Goal: Task Accomplishment & Management: Manage account settings

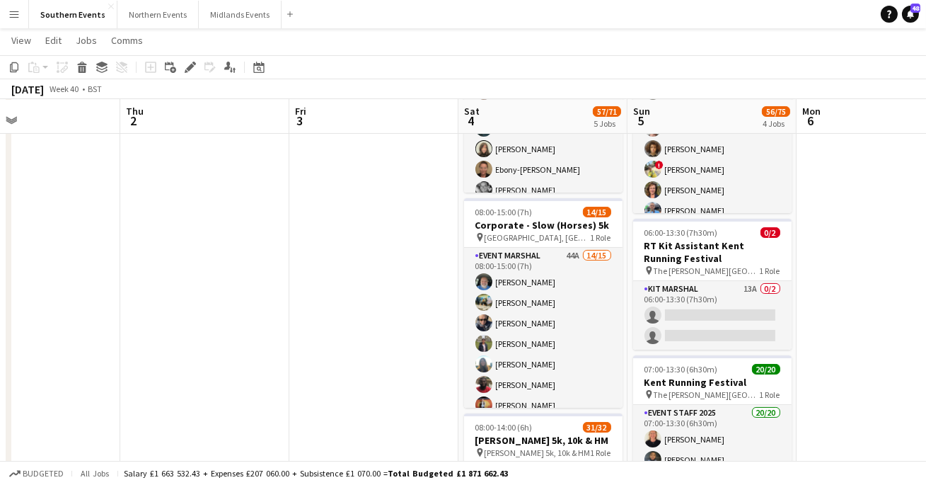
scroll to position [301, 0]
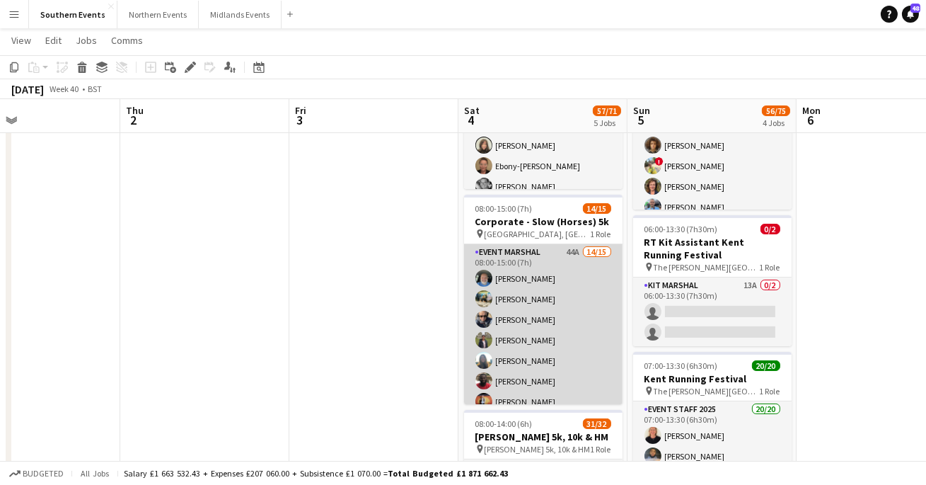
click at [518, 298] on app-card-role "Event Marshal 44A 14/15 08:00-15:00 (7h) [PERSON_NAME] [PERSON_NAME] [PERSON_NA…" at bounding box center [543, 411] width 158 height 335
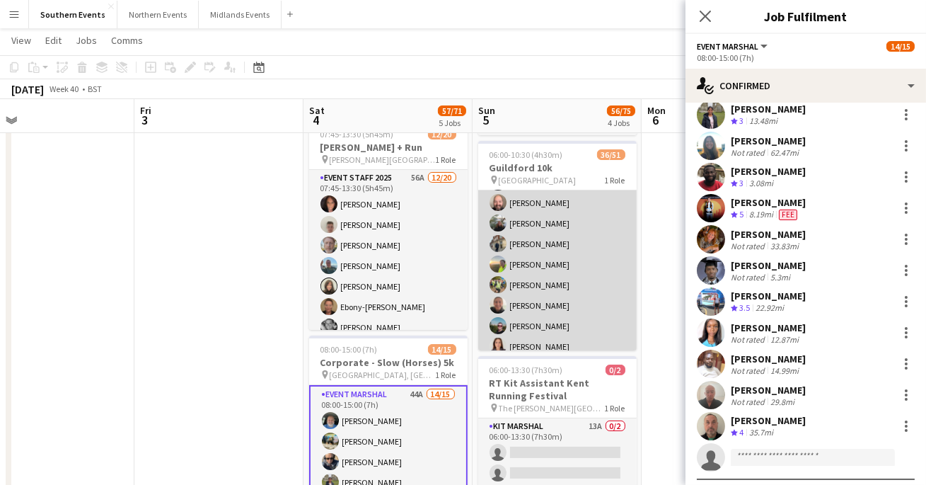
scroll to position [523, 0]
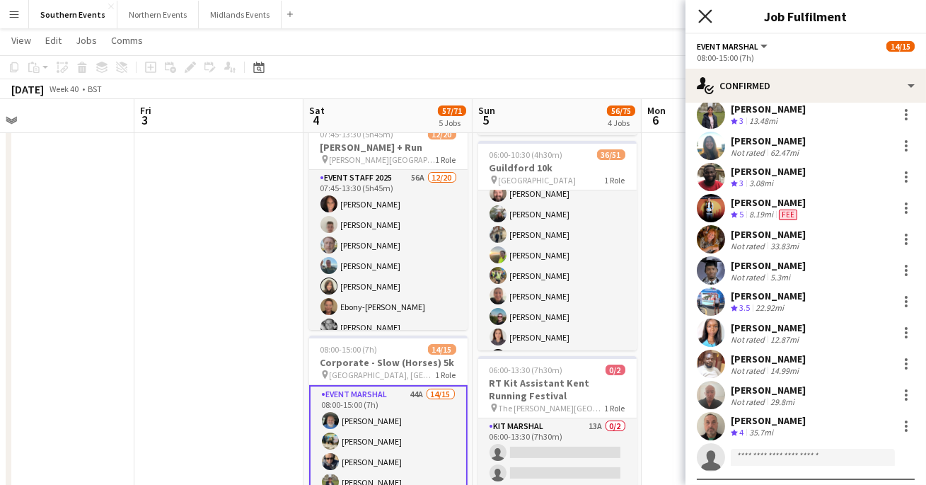
click at [701, 12] on icon at bounding box center [704, 15] width 13 height 13
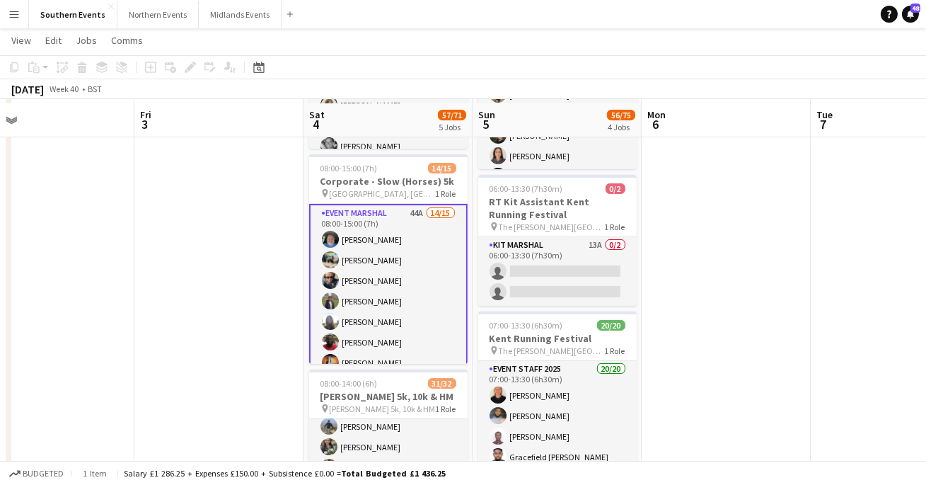
scroll to position [344, 0]
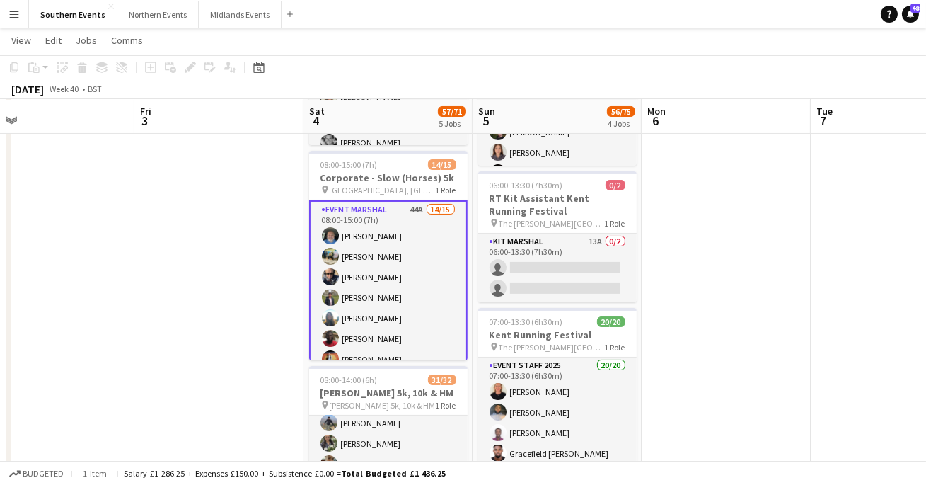
click at [383, 277] on app-card-role "Event Marshal 44A 14/15 08:00-15:00 (7h) [PERSON_NAME] [PERSON_NAME] [PERSON_NA…" at bounding box center [388, 369] width 158 height 338
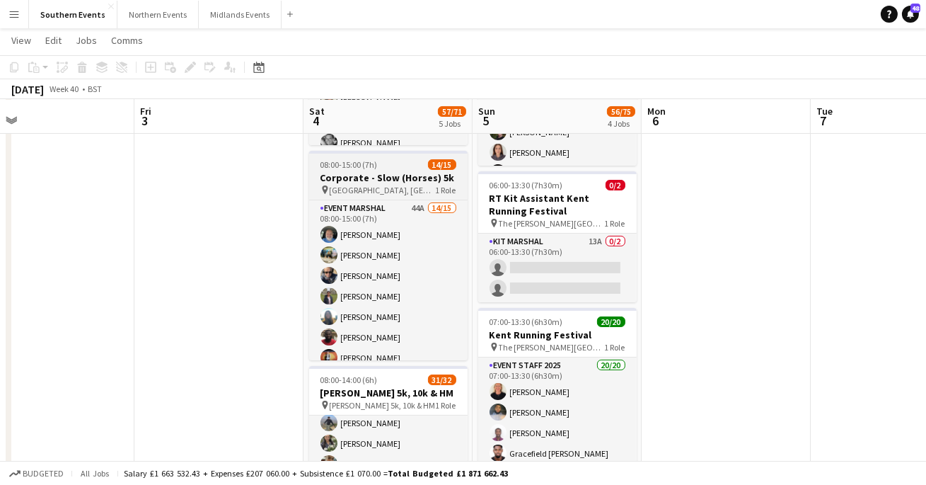
click at [405, 181] on h3 "Corporate - Slow (Horses) 5k" at bounding box center [388, 177] width 158 height 13
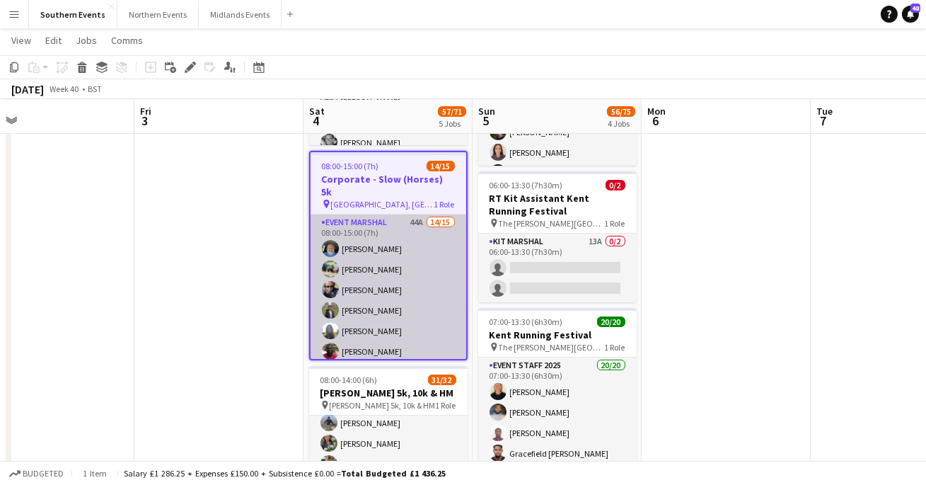
click at [387, 254] on app-card-role "Event Marshal 44A 14/15 08:00-15:00 (7h) [PERSON_NAME] [PERSON_NAME] [PERSON_NA…" at bounding box center [389, 381] width 156 height 335
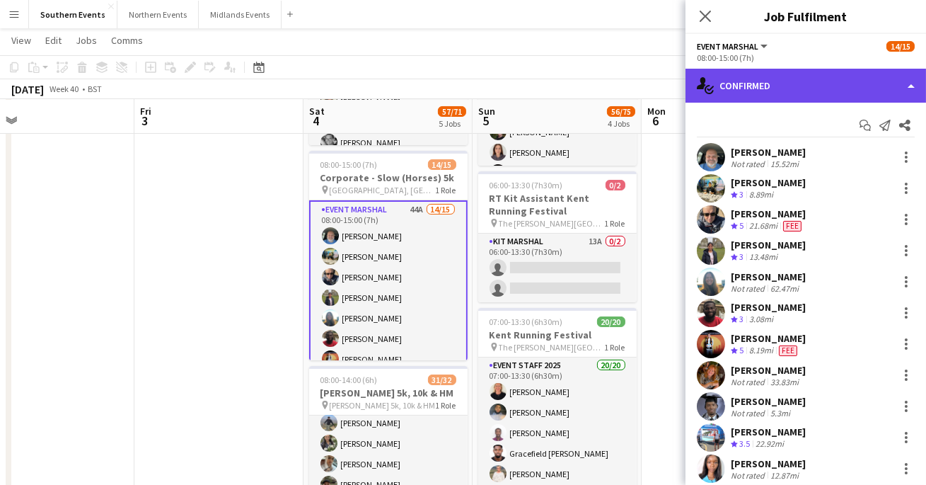
click at [779, 77] on div "single-neutral-actions-check-2 Confirmed" at bounding box center [805, 86] width 240 height 34
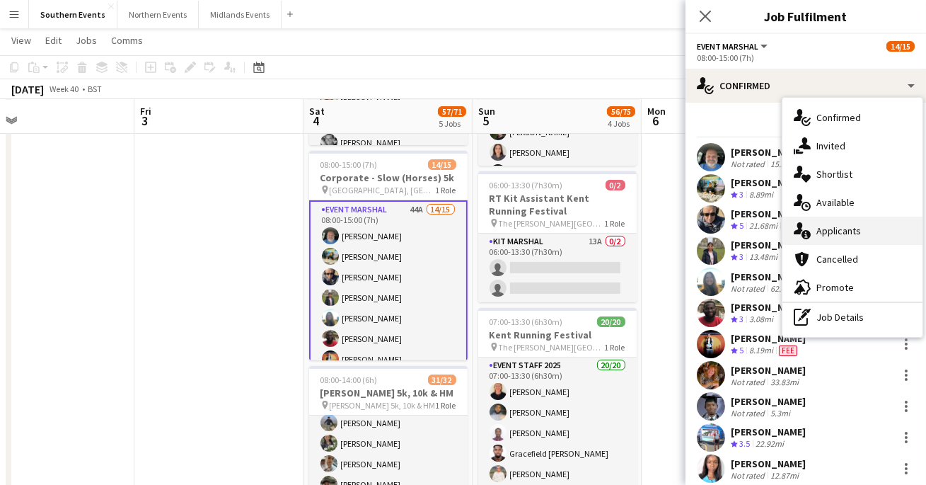
click at [823, 233] on span "Applicants" at bounding box center [838, 230] width 45 height 13
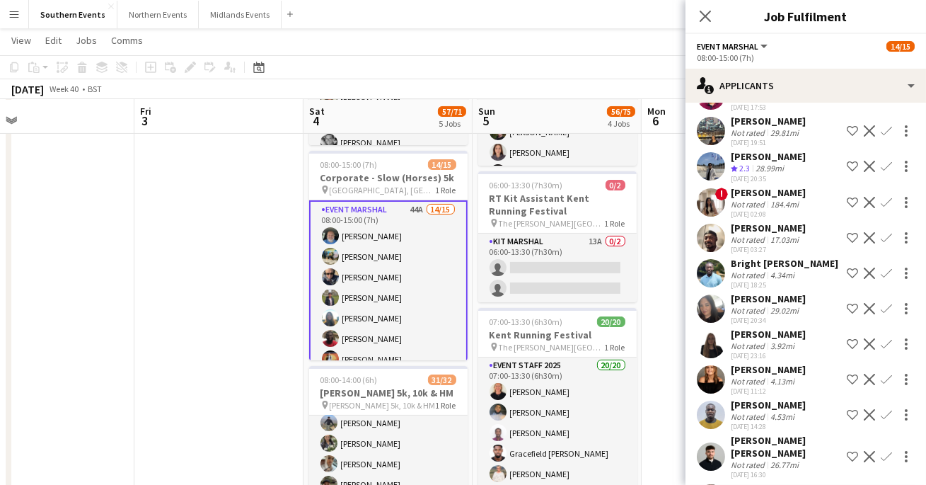
scroll to position [1079, 0]
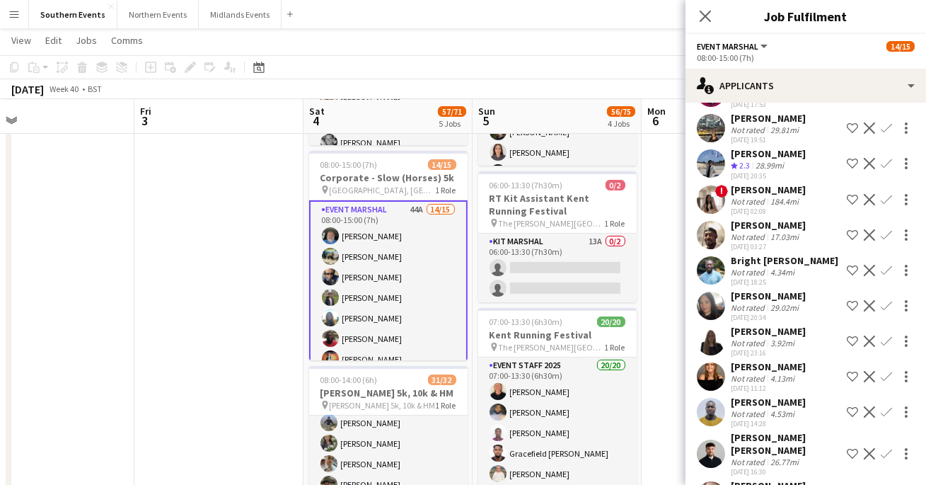
click at [707, 294] on app-user-avatar at bounding box center [711, 305] width 28 height 28
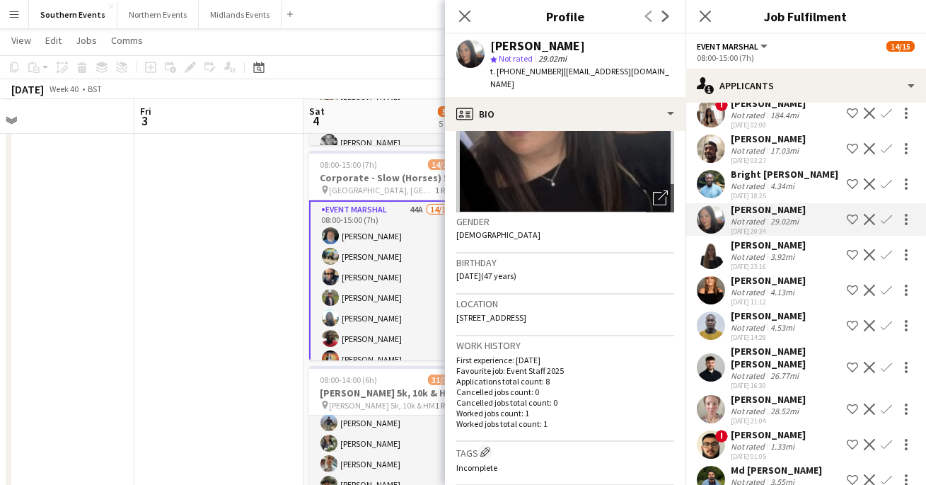
scroll to position [1169, 0]
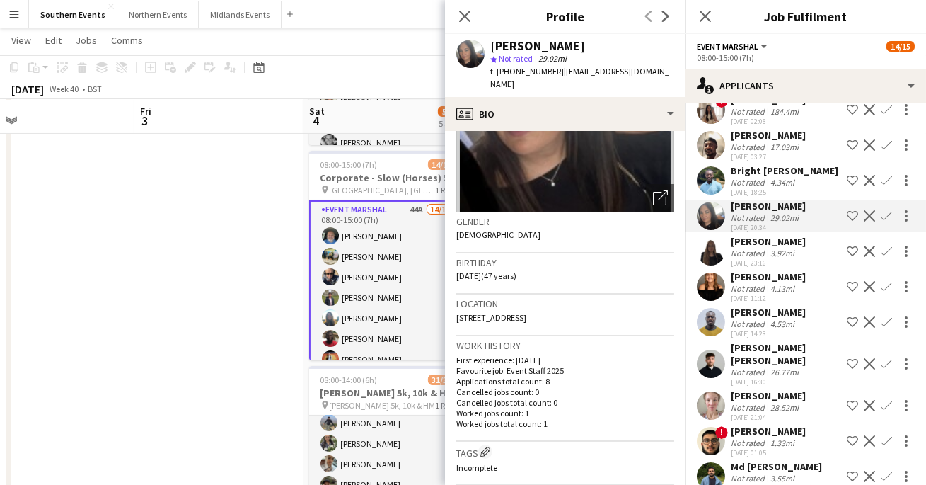
click at [715, 391] on app-user-avatar at bounding box center [711, 405] width 28 height 28
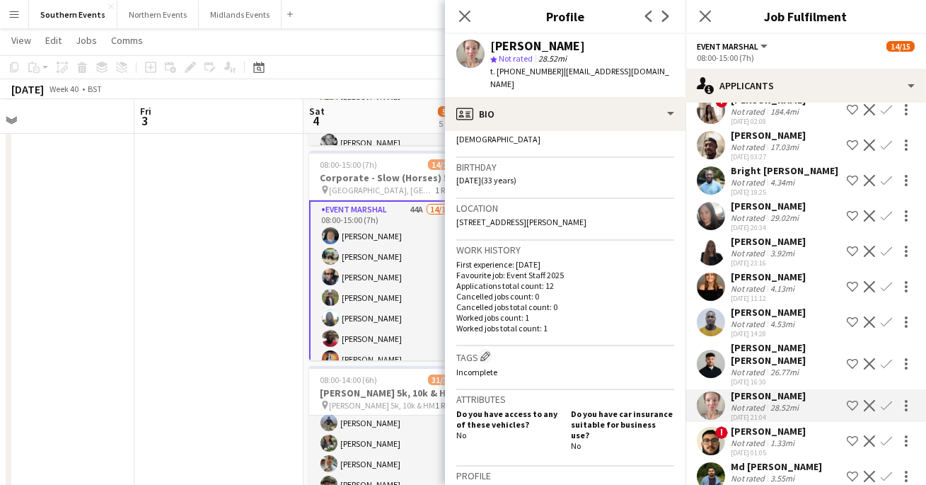
scroll to position [1200, 0]
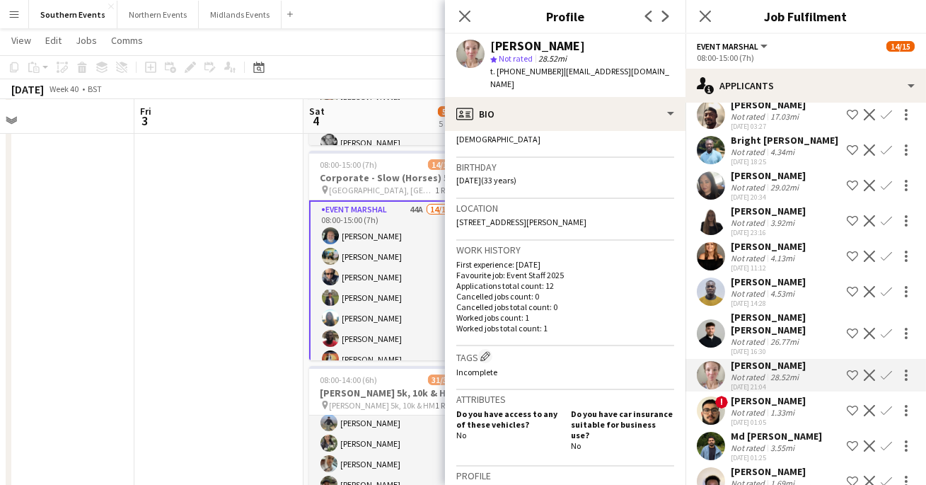
click at [706, 431] on app-user-avatar at bounding box center [711, 445] width 28 height 28
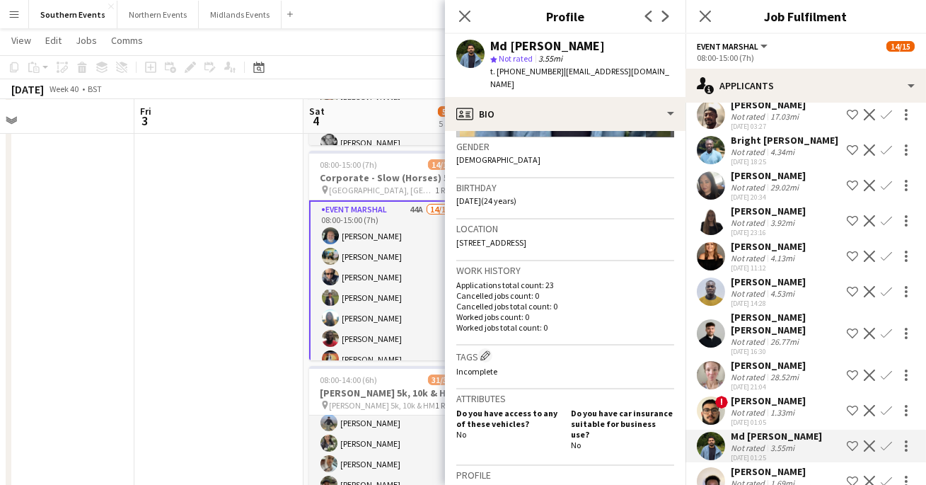
scroll to position [212, 0]
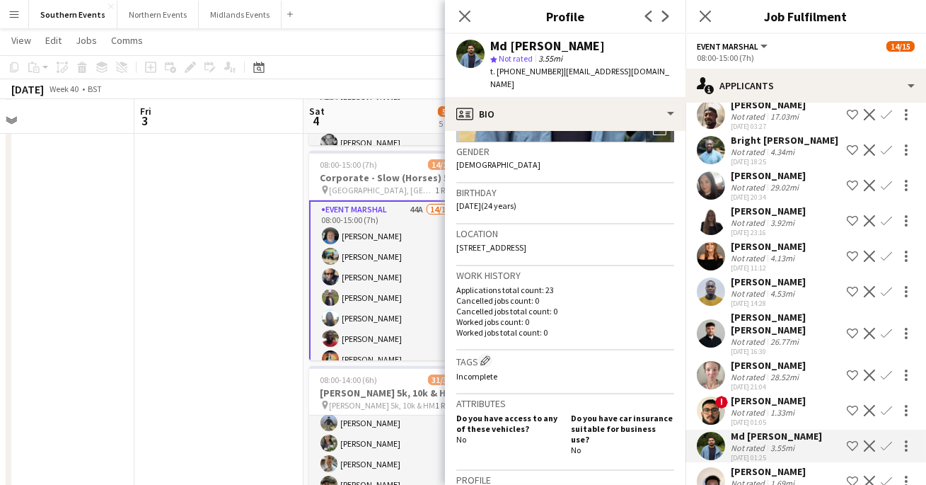
click at [706, 467] on app-user-avatar at bounding box center [711, 481] width 28 height 28
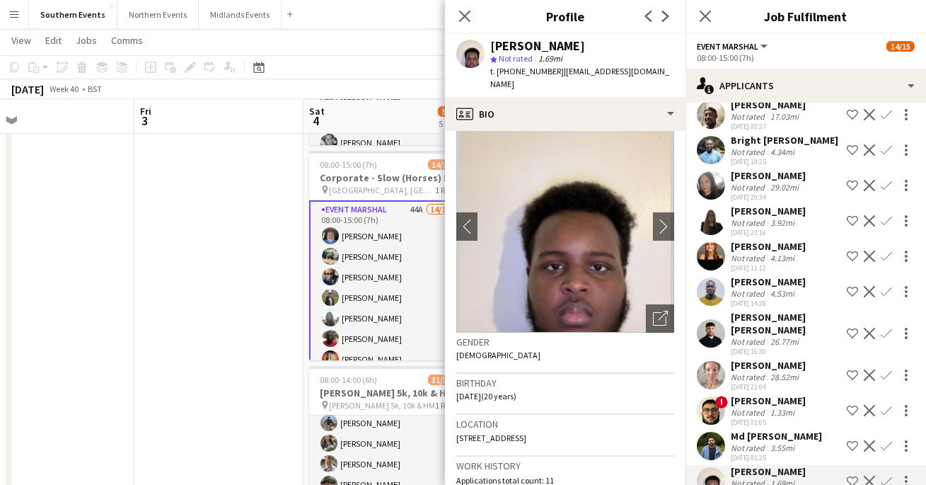
scroll to position [0, 0]
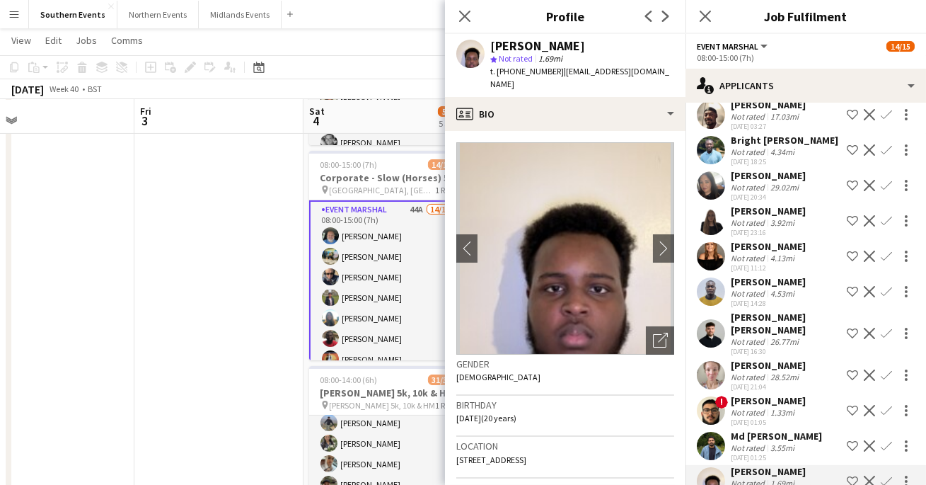
click at [710, 396] on app-user-avatar at bounding box center [711, 410] width 28 height 28
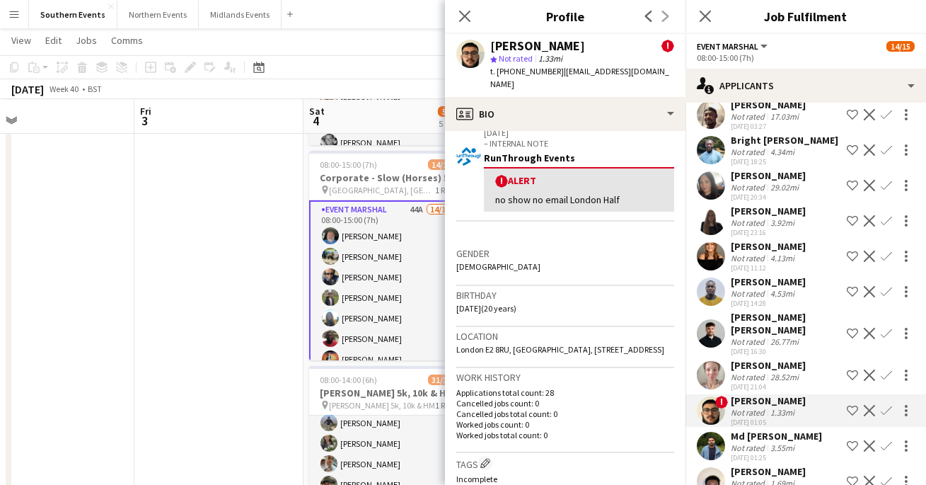
scroll to position [260, 0]
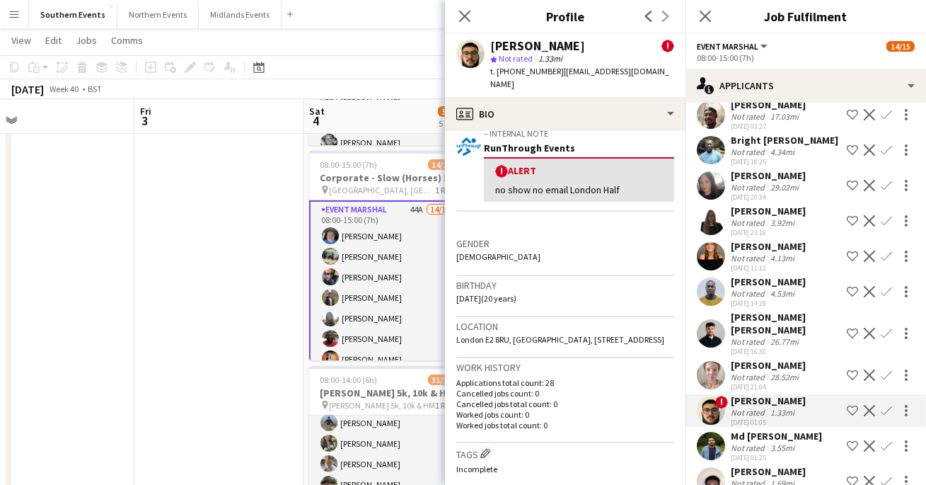
click at [714, 361] on app-user-avatar at bounding box center [711, 375] width 28 height 28
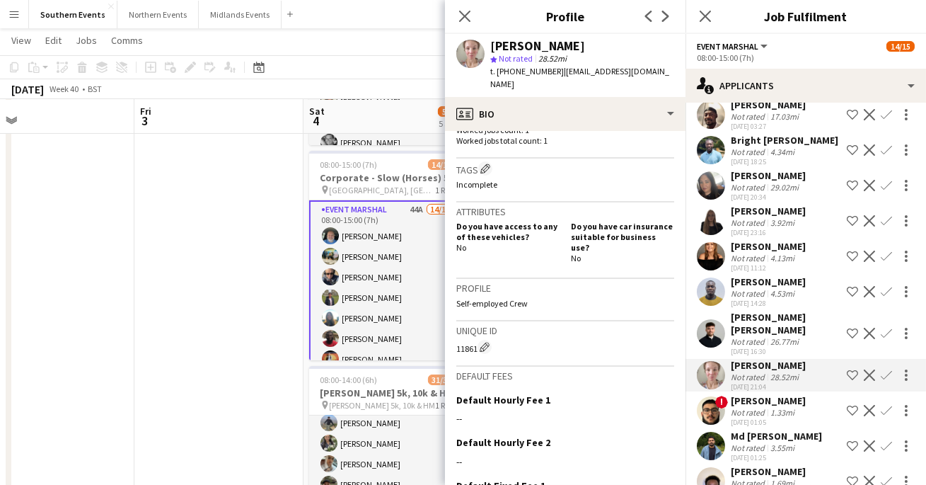
scroll to position [427, 0]
click at [712, 319] on app-user-avatar at bounding box center [711, 333] width 28 height 28
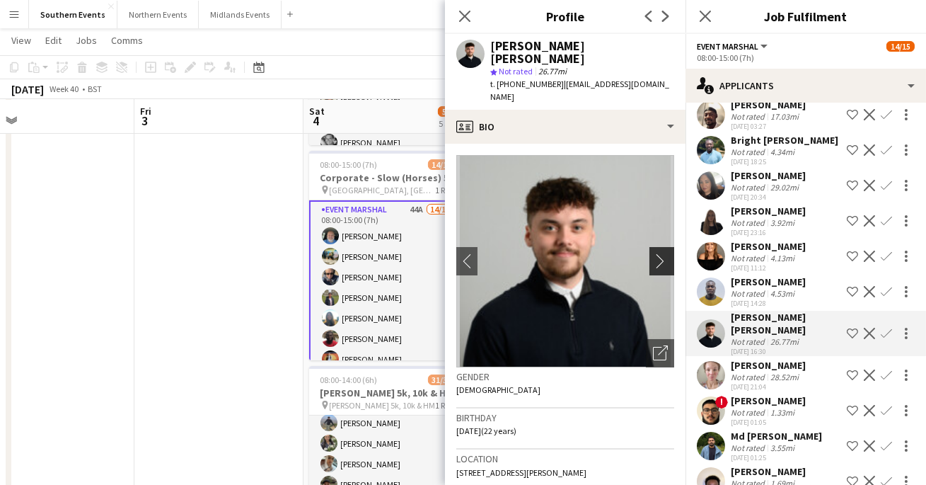
click at [665, 253] on app-icon "chevron-right" at bounding box center [664, 260] width 22 height 15
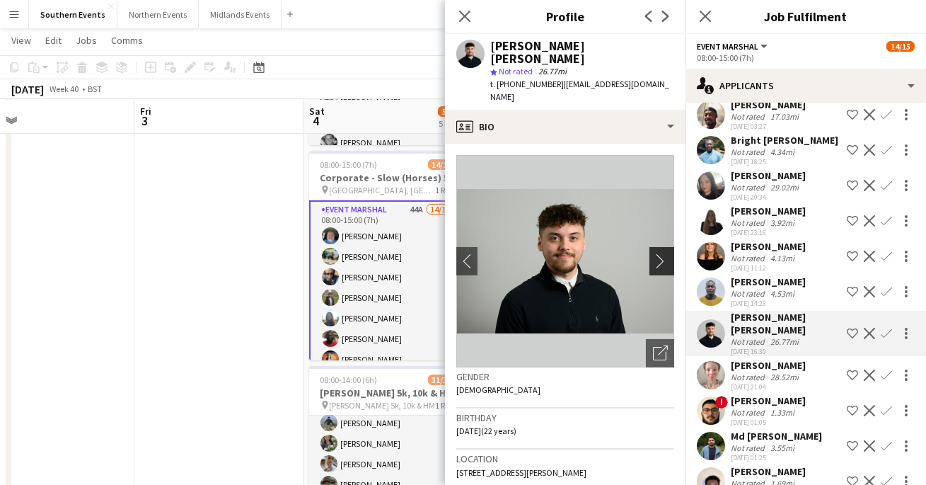
click at [663, 253] on app-icon "chevron-right" at bounding box center [664, 260] width 22 height 15
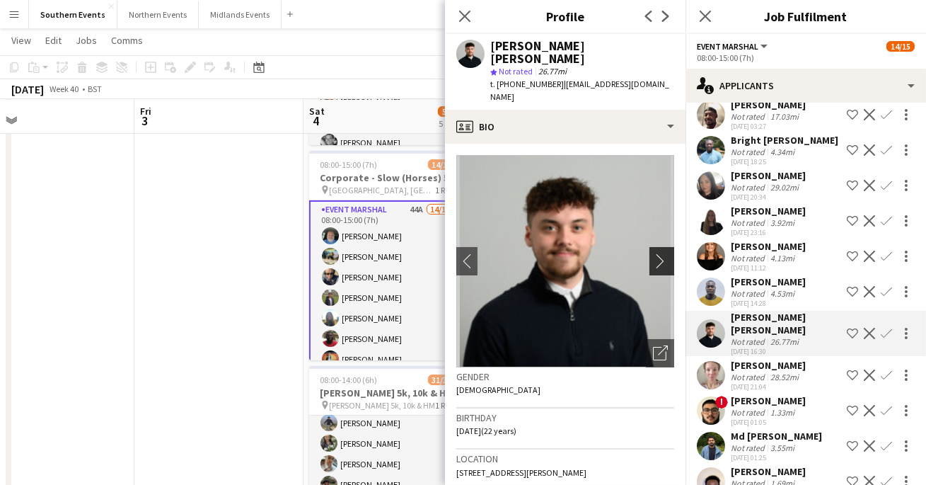
click at [663, 253] on app-icon "chevron-right" at bounding box center [664, 260] width 22 height 15
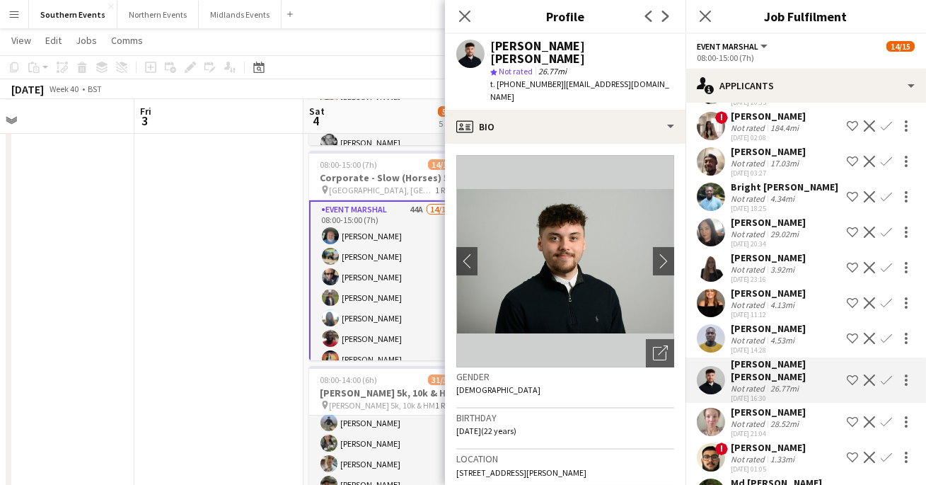
scroll to position [1152, 0]
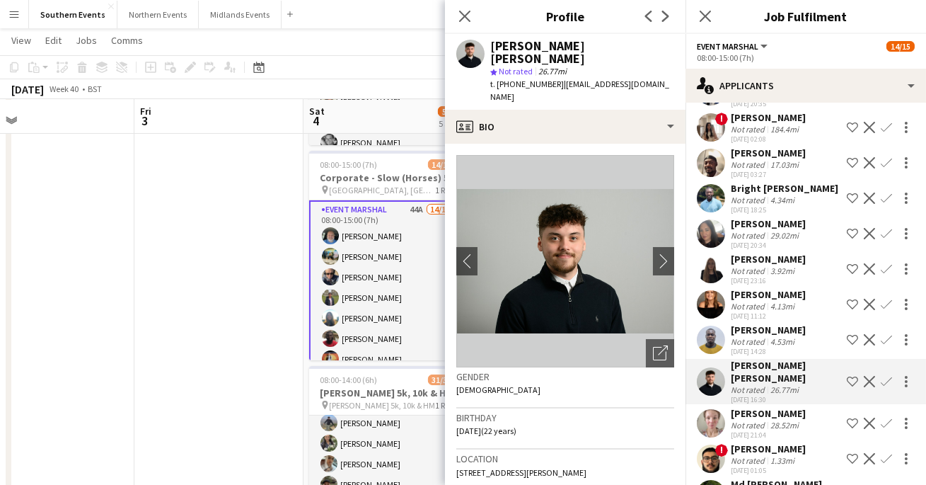
click at [710, 291] on app-user-avatar at bounding box center [711, 304] width 28 height 28
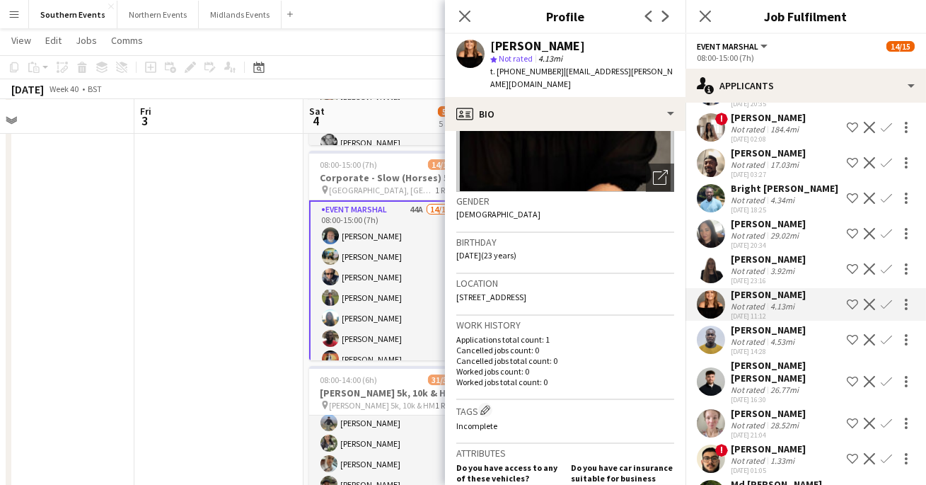
scroll to position [95, 0]
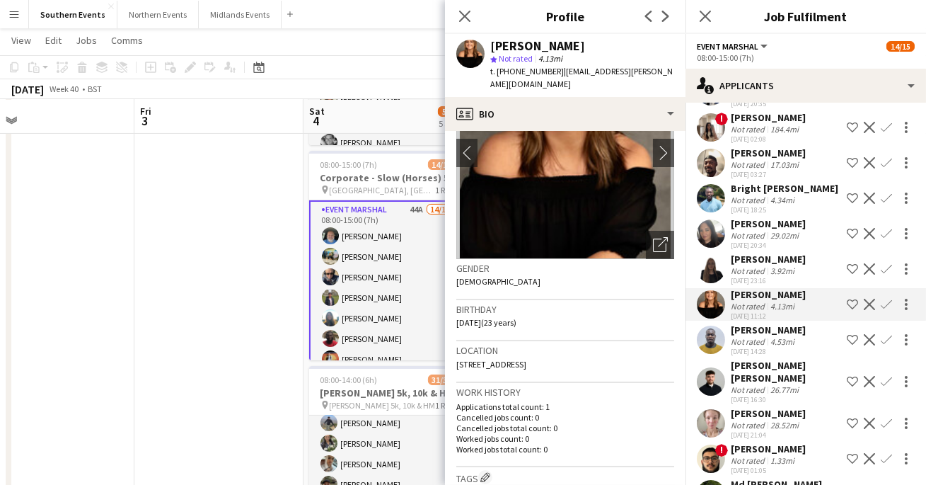
click at [705, 325] on app-user-avatar at bounding box center [711, 339] width 28 height 28
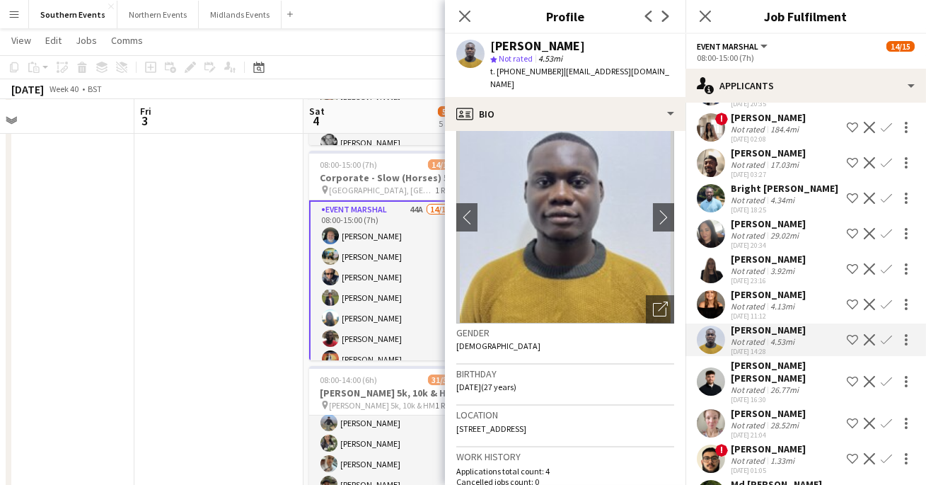
scroll to position [0, 0]
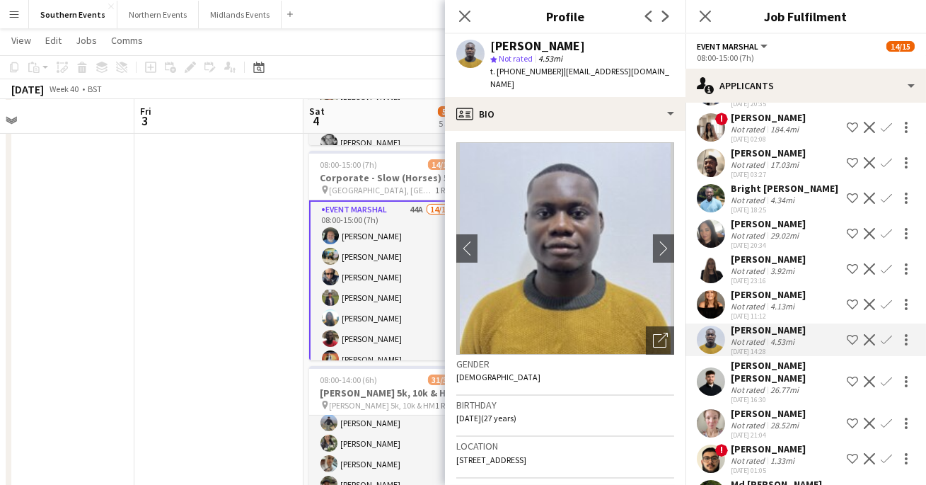
click at [711, 262] on app-user-avatar at bounding box center [711, 269] width 28 height 28
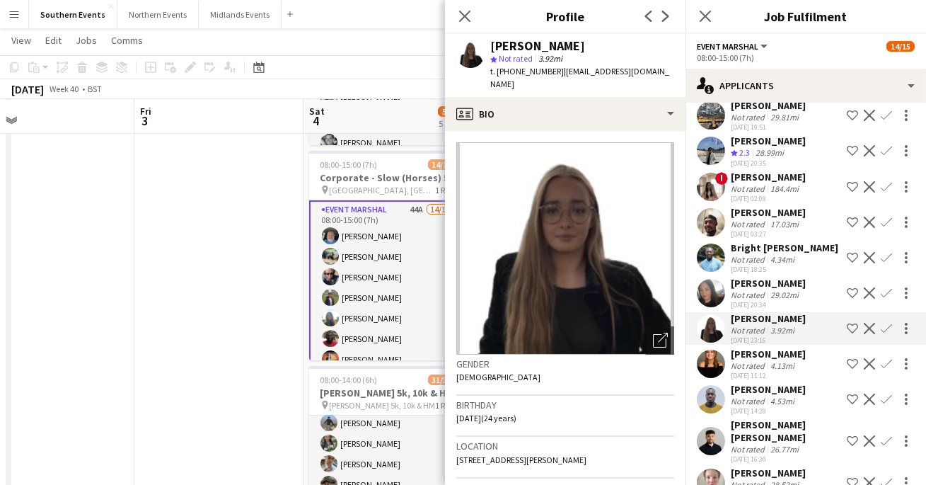
scroll to position [1089, 0]
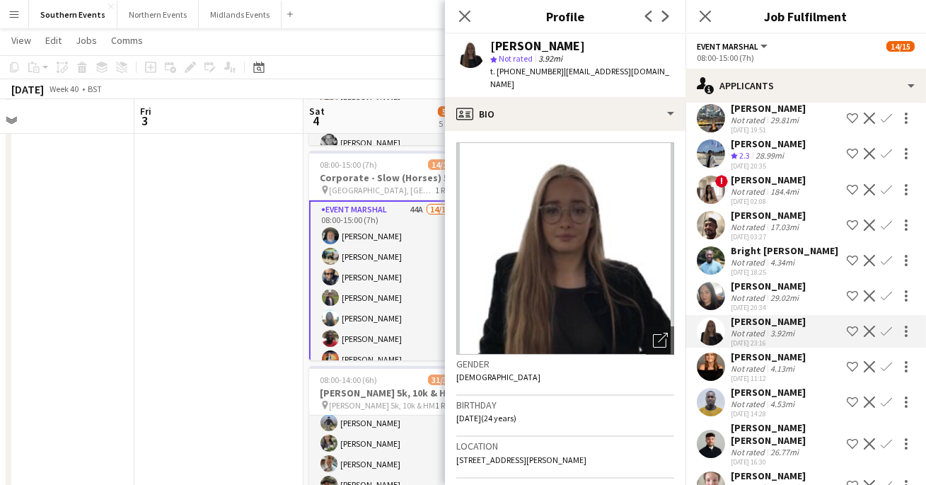
click at [712, 282] on app-user-avatar at bounding box center [711, 296] width 28 height 28
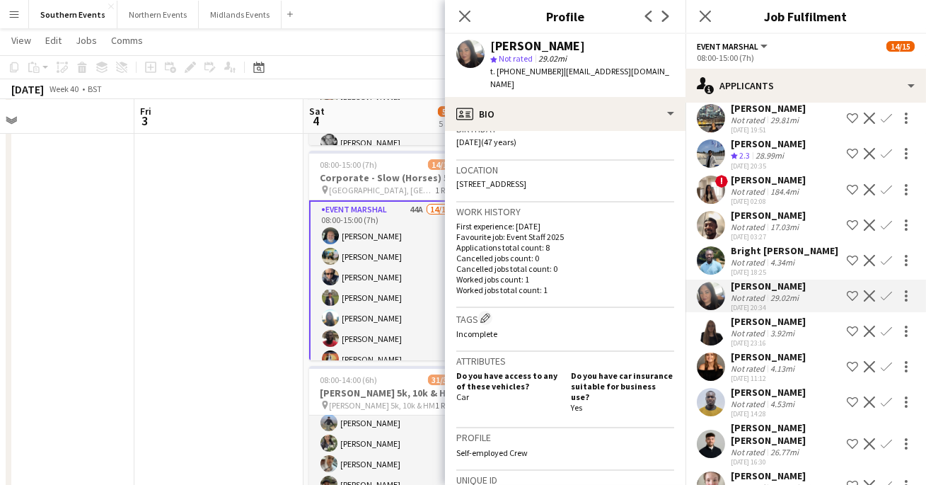
scroll to position [279, 0]
click at [712, 248] on app-user-avatar at bounding box center [711, 260] width 28 height 28
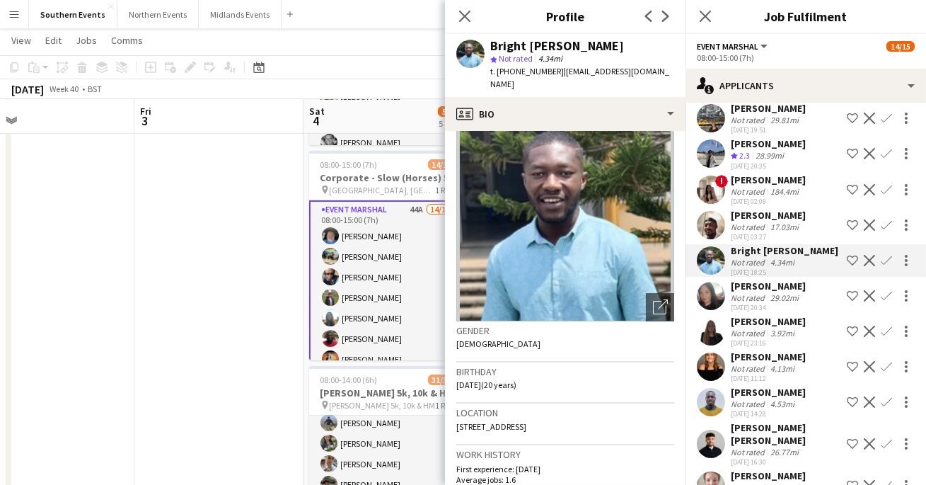
scroll to position [0, 0]
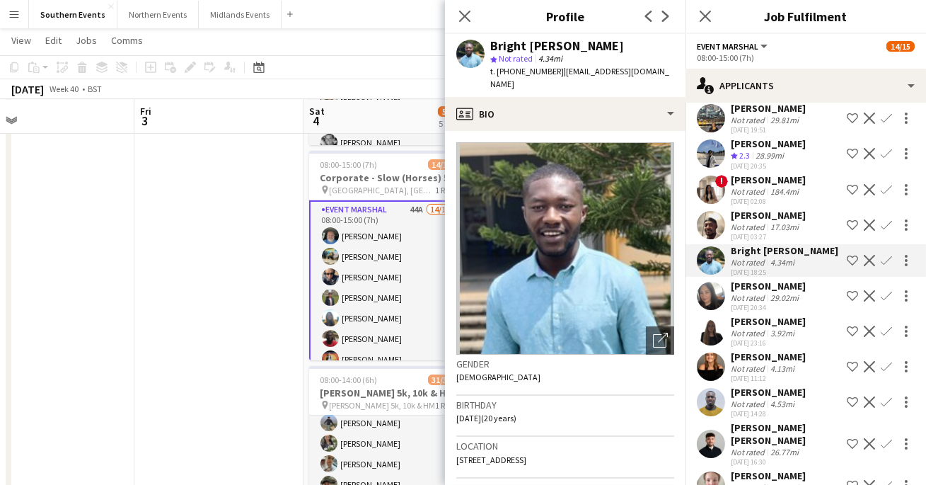
click at [700, 217] on app-user-avatar at bounding box center [711, 225] width 28 height 28
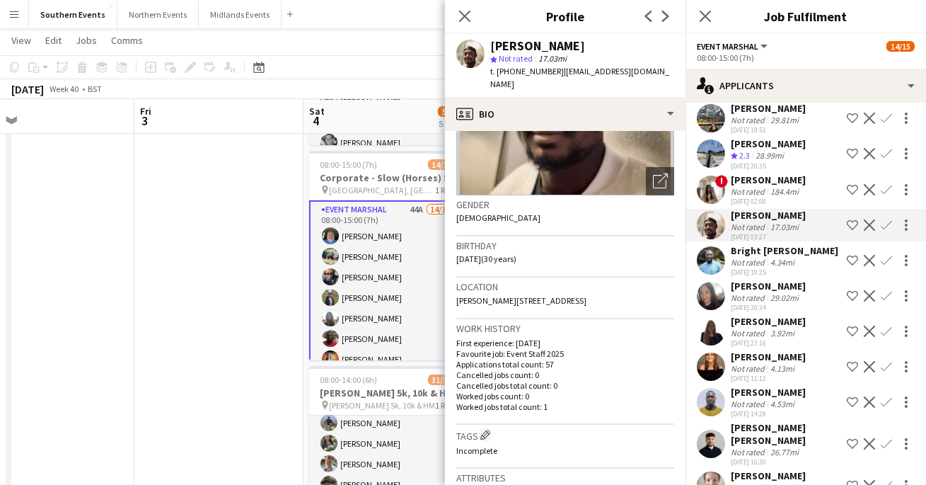
scroll to position [156, 0]
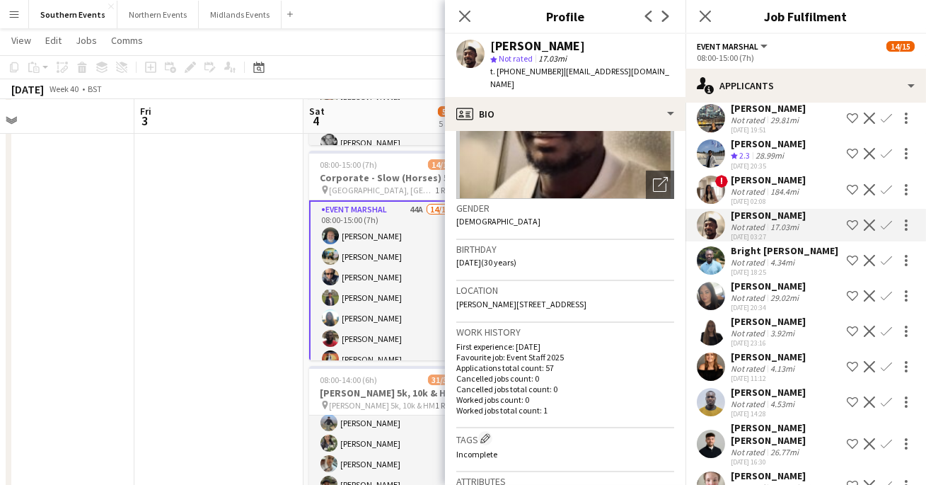
click at [703, 178] on app-user-avatar at bounding box center [711, 189] width 28 height 28
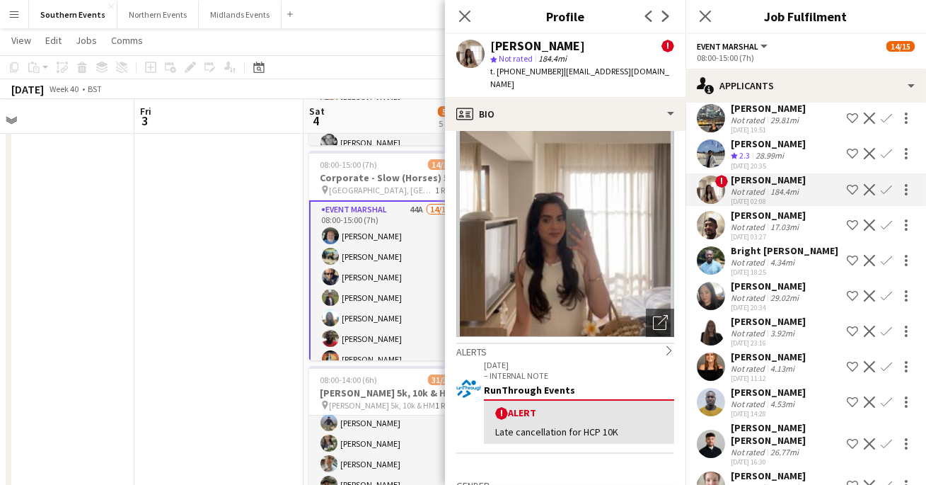
scroll to position [10, 0]
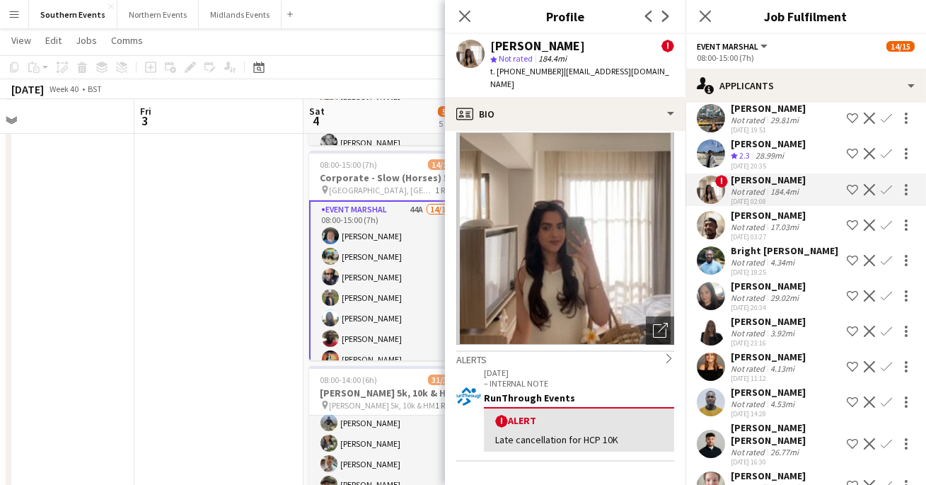
click at [716, 139] on app-user-avatar at bounding box center [711, 153] width 28 height 28
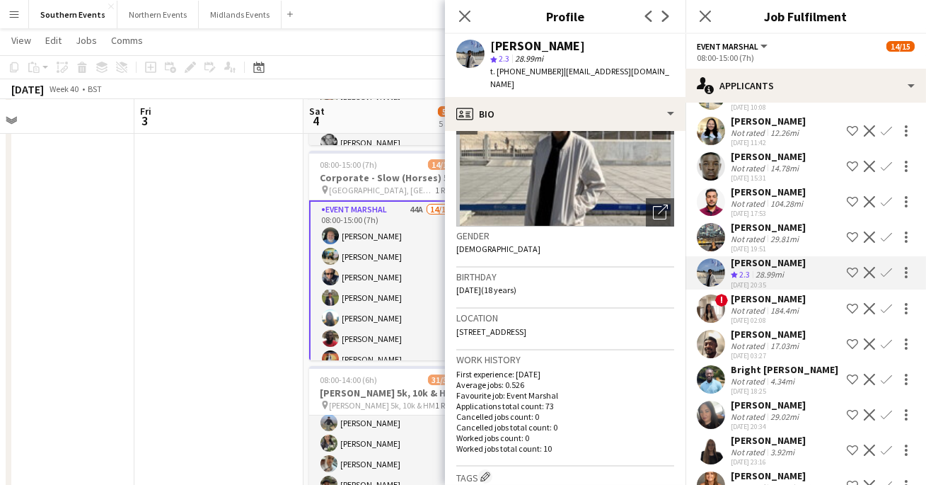
scroll to position [134, 0]
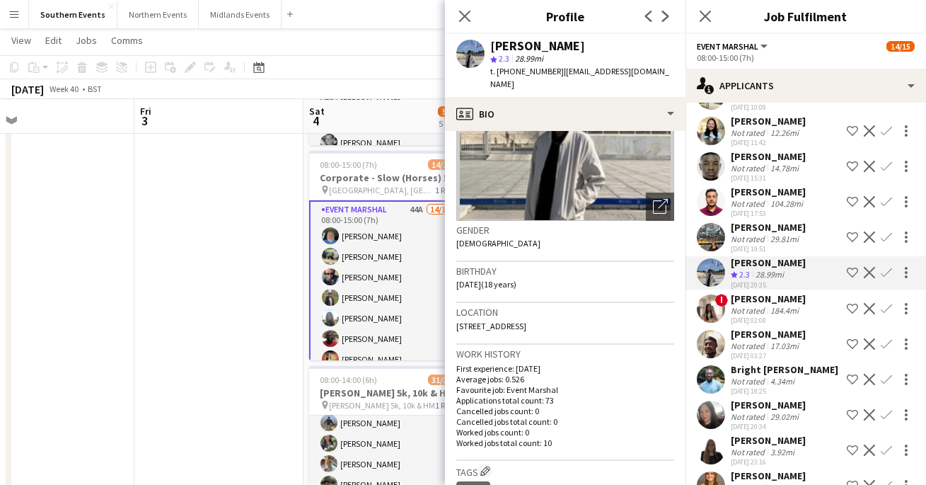
click at [706, 223] on app-user-avatar at bounding box center [711, 237] width 28 height 28
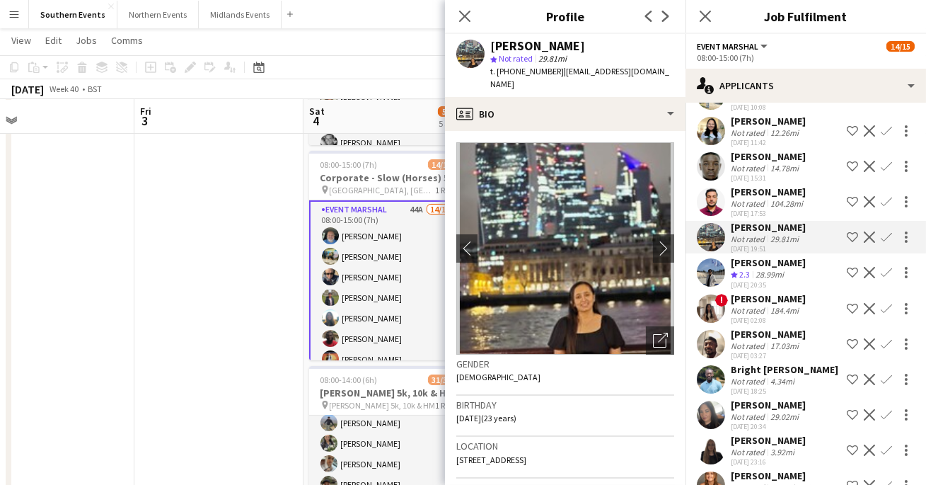
click at [709, 187] on app-user-avatar at bounding box center [711, 201] width 28 height 28
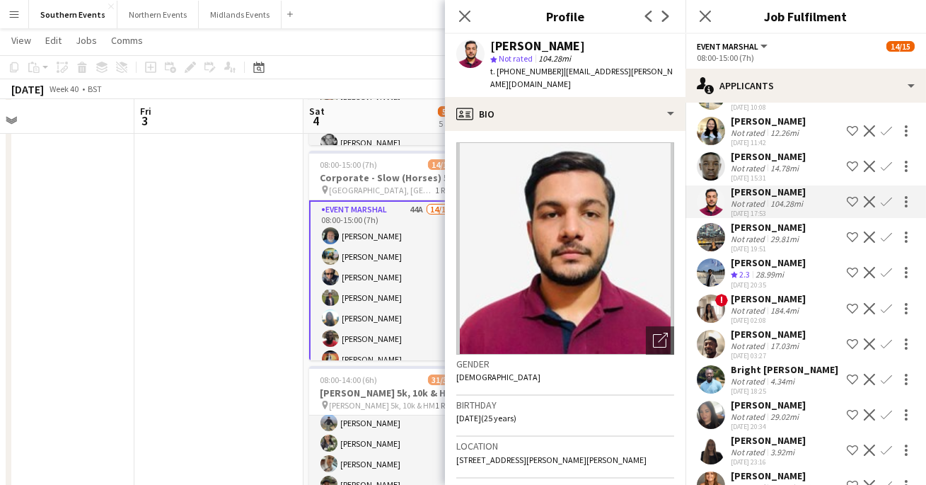
click at [707, 157] on app-user-avatar at bounding box center [711, 166] width 28 height 28
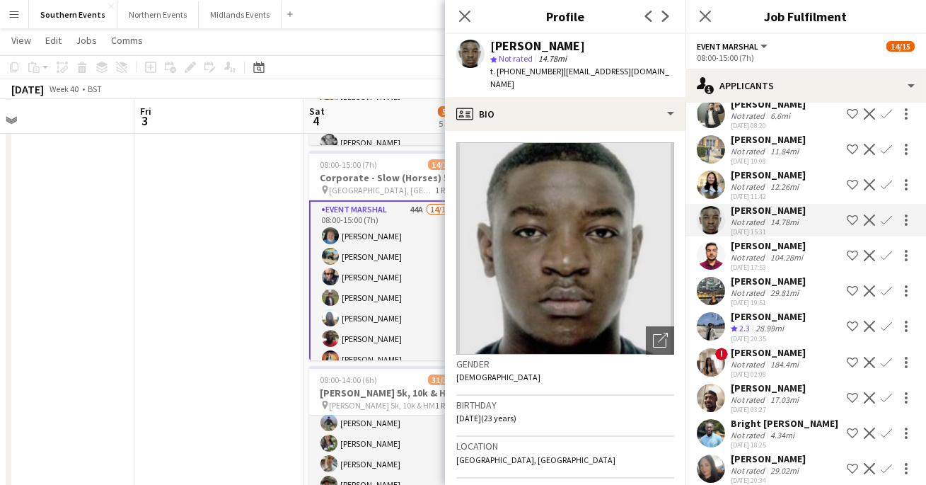
scroll to position [915, 0]
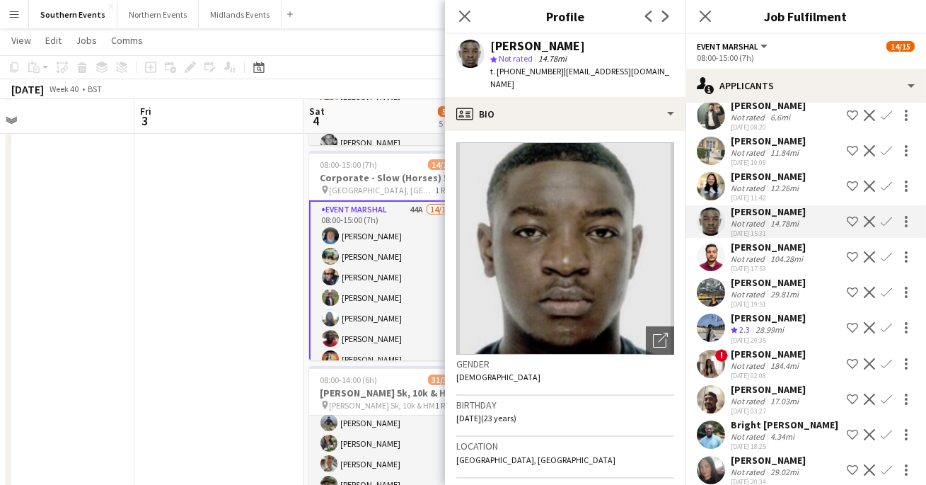
click at [707, 172] on app-user-avatar at bounding box center [711, 186] width 28 height 28
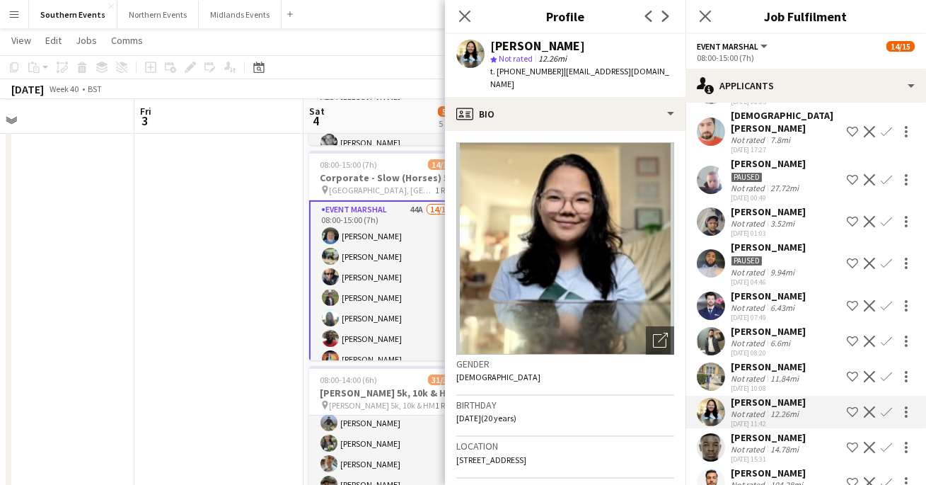
scroll to position [689, 0]
click at [712, 250] on app-user-avatar at bounding box center [711, 264] width 28 height 28
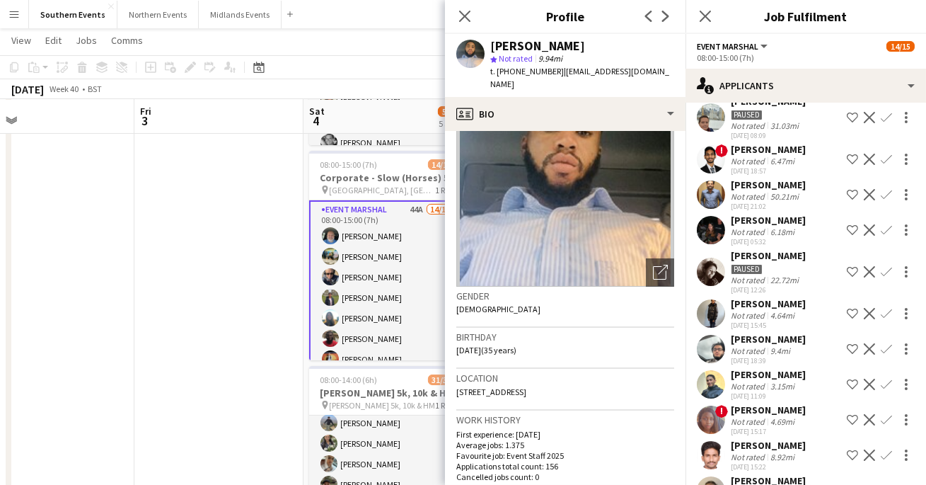
scroll to position [209, 0]
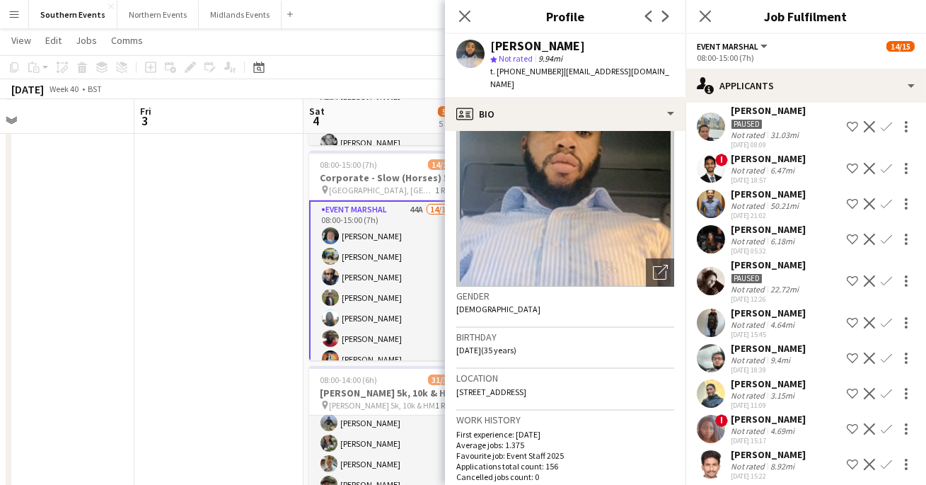
click at [714, 239] on app-user-avatar at bounding box center [711, 239] width 28 height 28
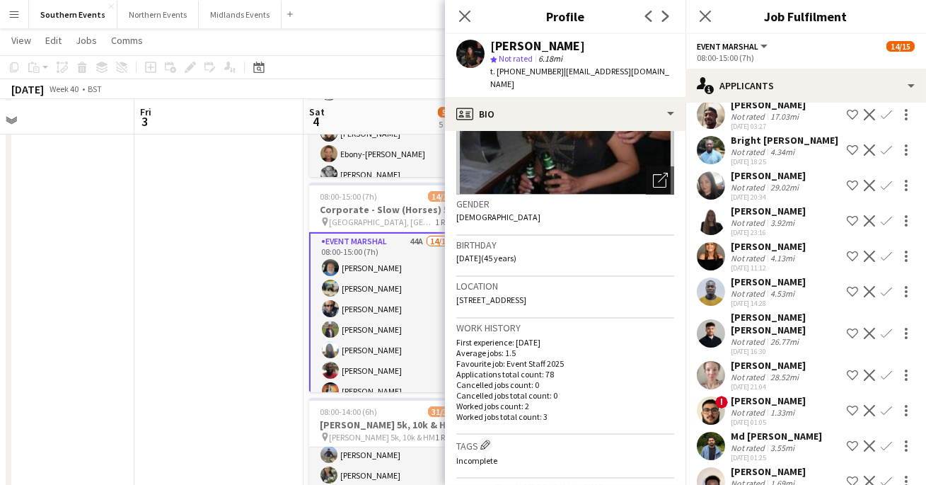
scroll to position [314, 0]
click at [709, 319] on app-user-avatar at bounding box center [711, 333] width 28 height 28
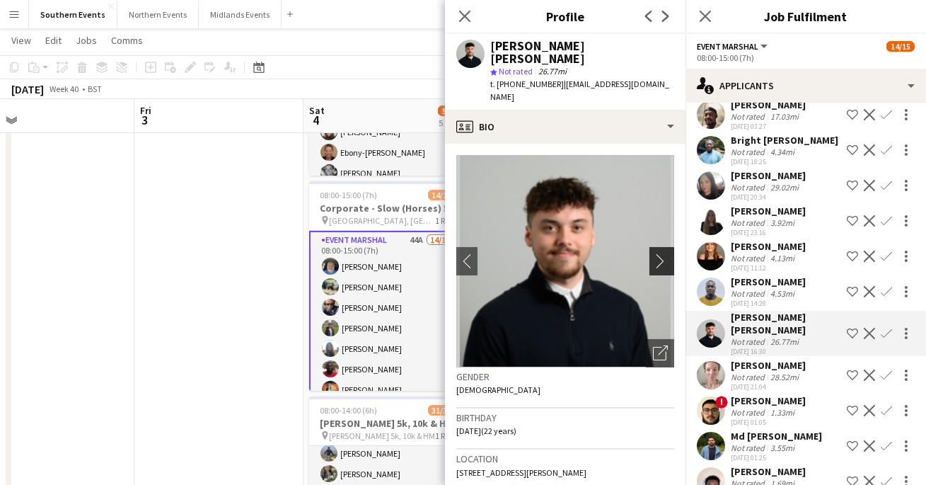
click at [659, 253] on app-icon "chevron-right" at bounding box center [664, 260] width 22 height 15
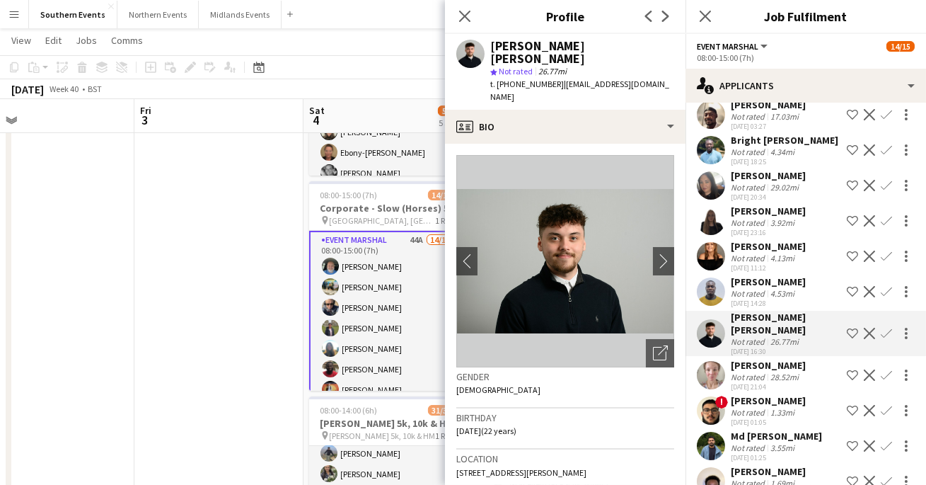
click at [255, 277] on app-date-cell at bounding box center [218, 312] width 169 height 936
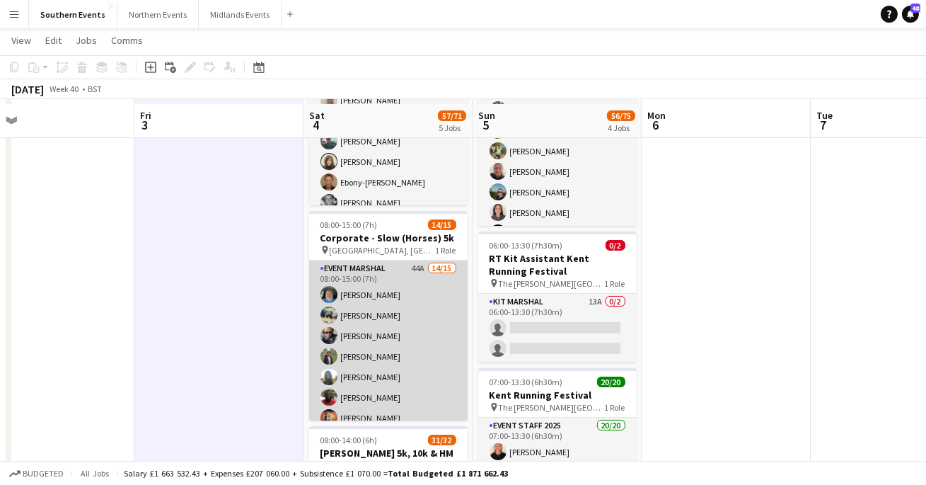
scroll to position [262, 0]
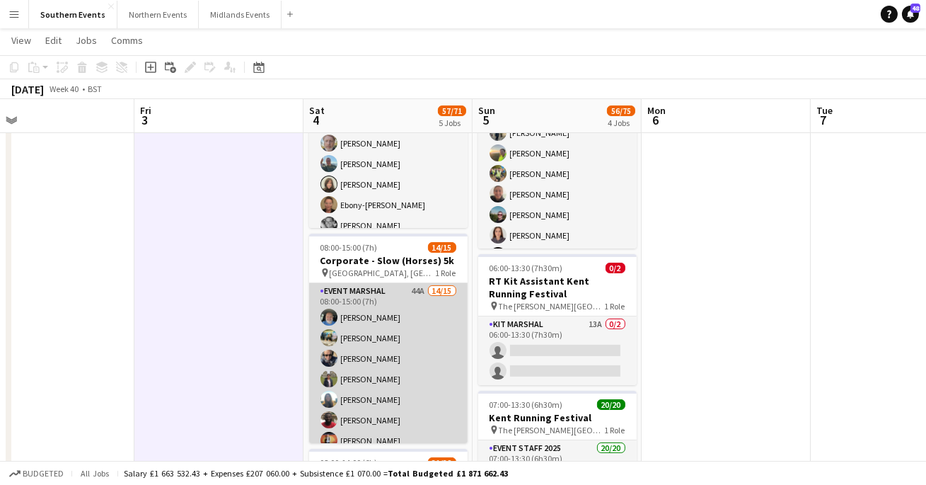
click at [373, 361] on app-card-role "Event Marshal 44A 14/15 08:00-15:00 (7h) [PERSON_NAME] [PERSON_NAME] [PERSON_NA…" at bounding box center [388, 450] width 158 height 335
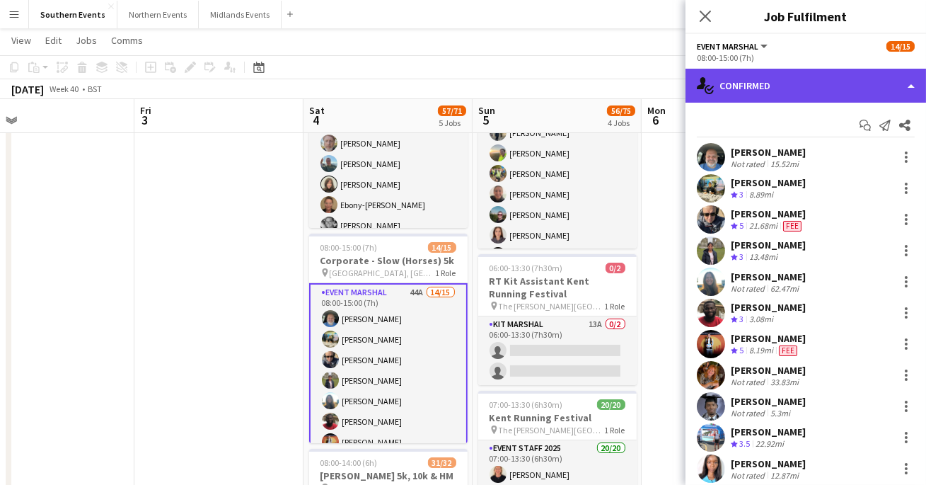
click at [734, 87] on div "single-neutral-actions-check-2 Confirmed" at bounding box center [805, 86] width 240 height 34
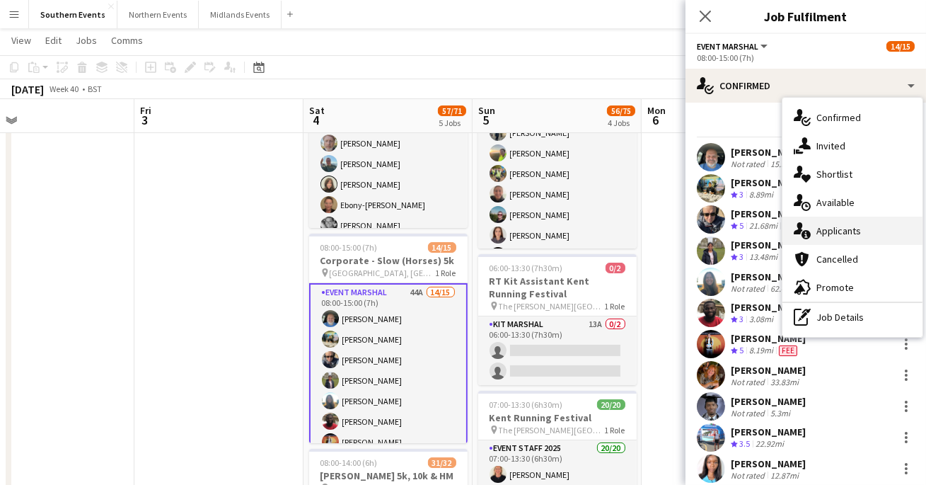
click at [827, 230] on span "Applicants" at bounding box center [838, 230] width 45 height 13
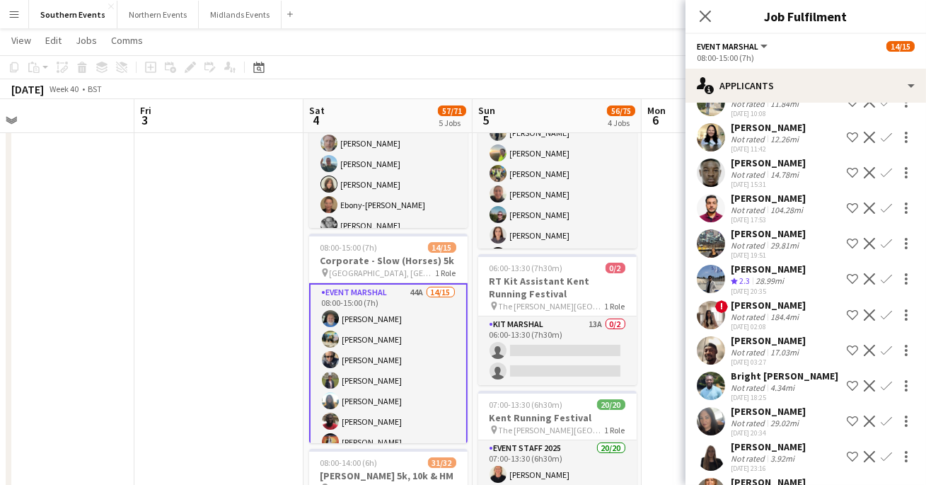
scroll to position [972, 0]
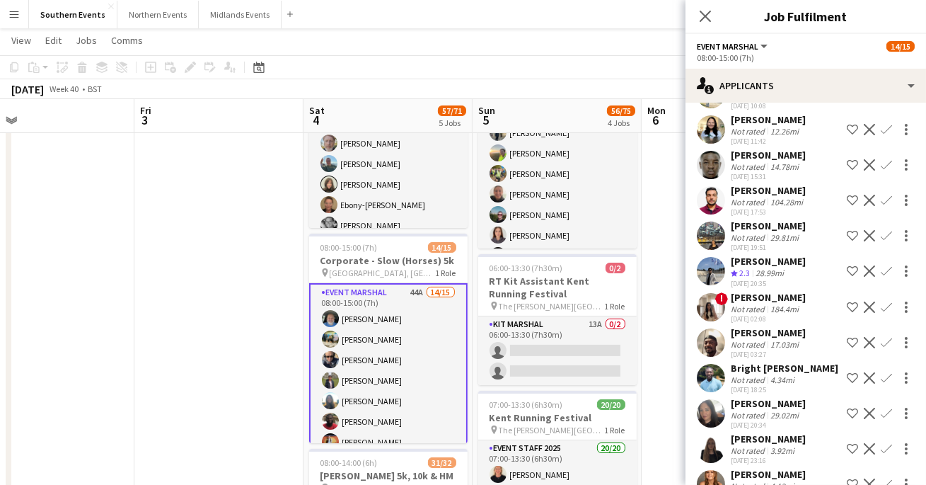
click at [253, 280] on app-date-cell at bounding box center [218, 365] width 169 height 936
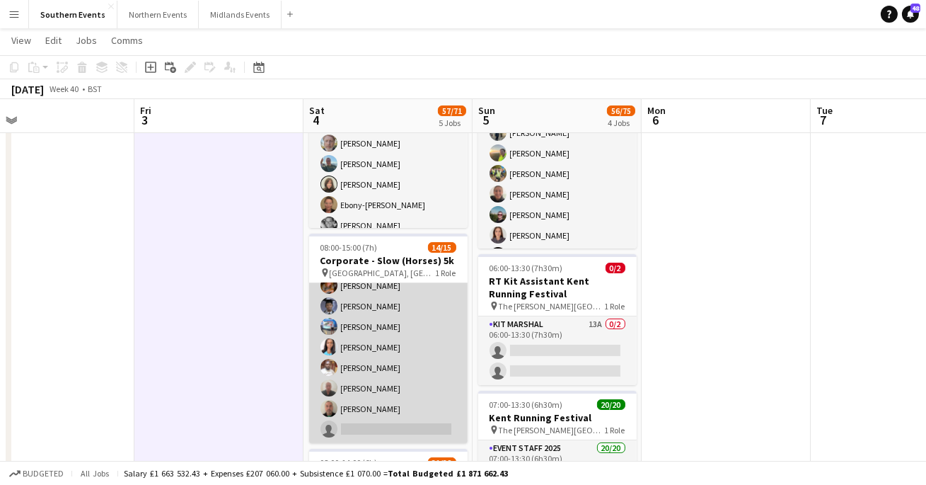
click at [357, 434] on app-card-role "Event Marshal 44A 14/15 08:00-15:00 (7h) [PERSON_NAME] [PERSON_NAME] [PERSON_NA…" at bounding box center [388, 275] width 158 height 335
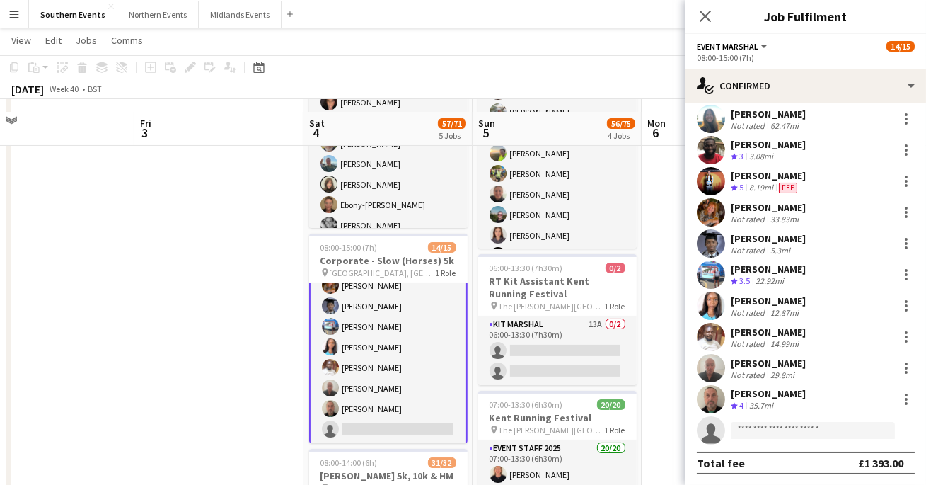
scroll to position [286, 0]
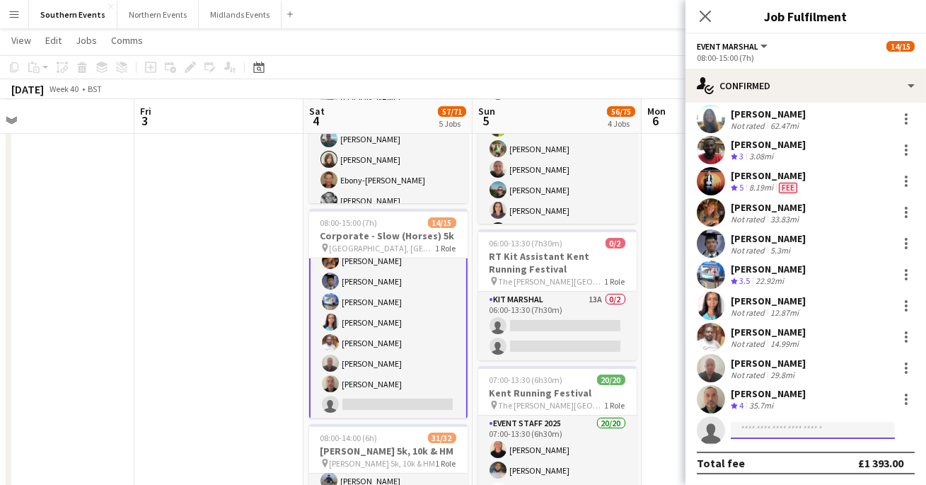
click at [765, 422] on input at bounding box center [813, 430] width 164 height 17
type input "*"
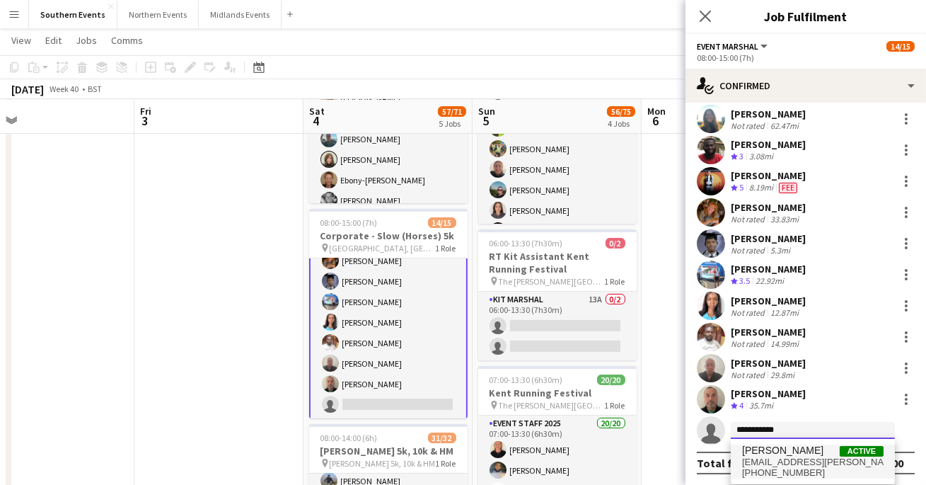
type input "**********"
click at [774, 470] on span "[PHONE_NUMBER]" at bounding box center [812, 472] width 141 height 11
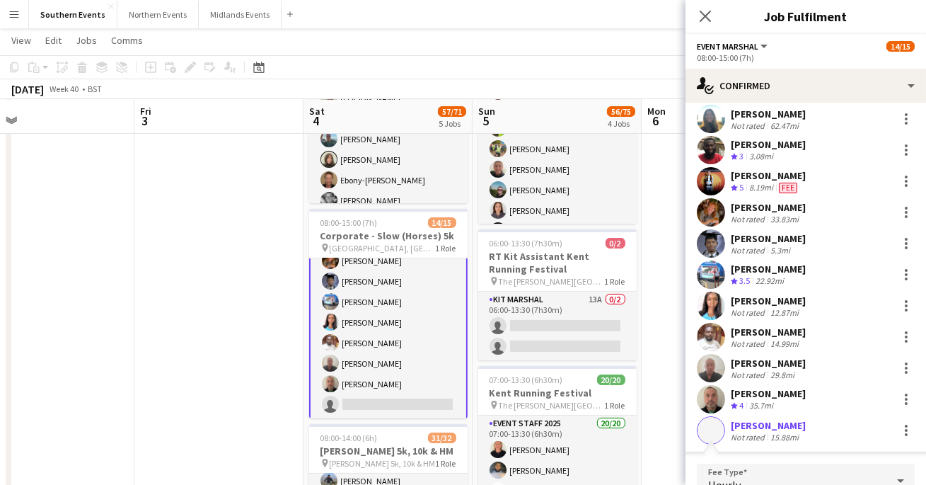
scroll to position [385, 0]
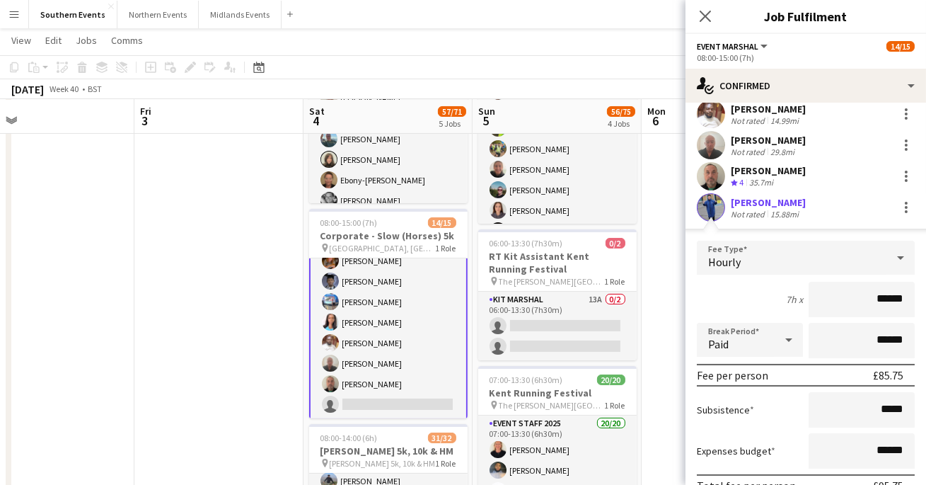
drag, startPoint x: 903, startPoint y: 294, endPoint x: 876, endPoint y: 295, distance: 26.9
click at [876, 295] on input "******" at bounding box center [861, 299] width 106 height 35
type input "**"
click at [760, 289] on div "7h x **" at bounding box center [806, 299] width 218 height 35
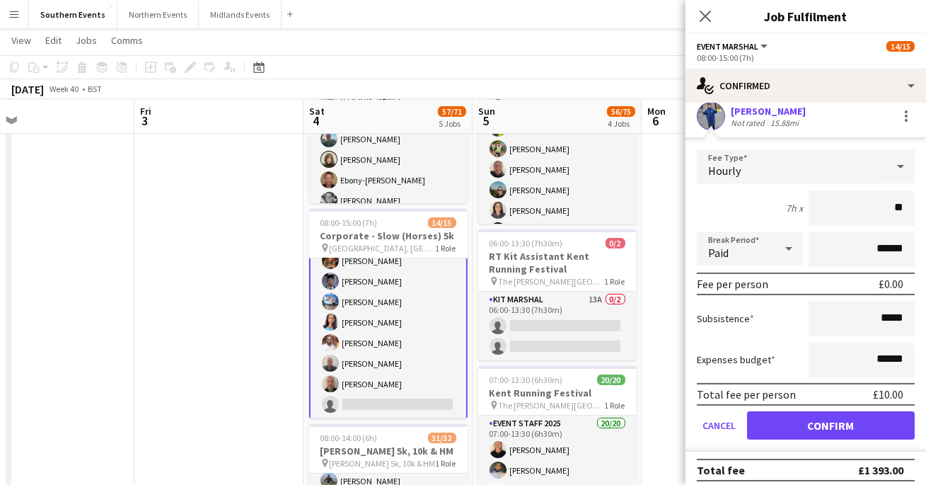
scroll to position [482, 0]
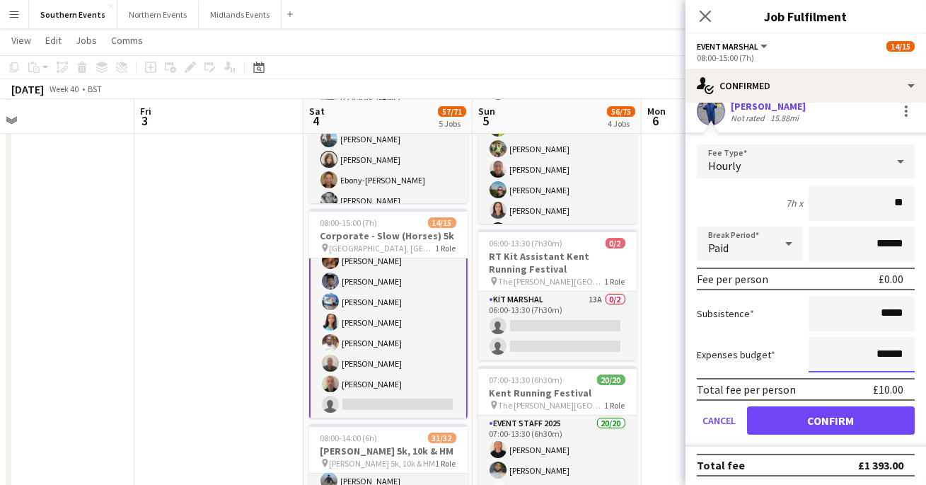
drag, startPoint x: 908, startPoint y: 353, endPoint x: 879, endPoint y: 353, distance: 29.0
click at [879, 353] on input "******" at bounding box center [861, 354] width 106 height 35
type input "**"
click at [763, 313] on div "Subsistence *****" at bounding box center [806, 313] width 218 height 35
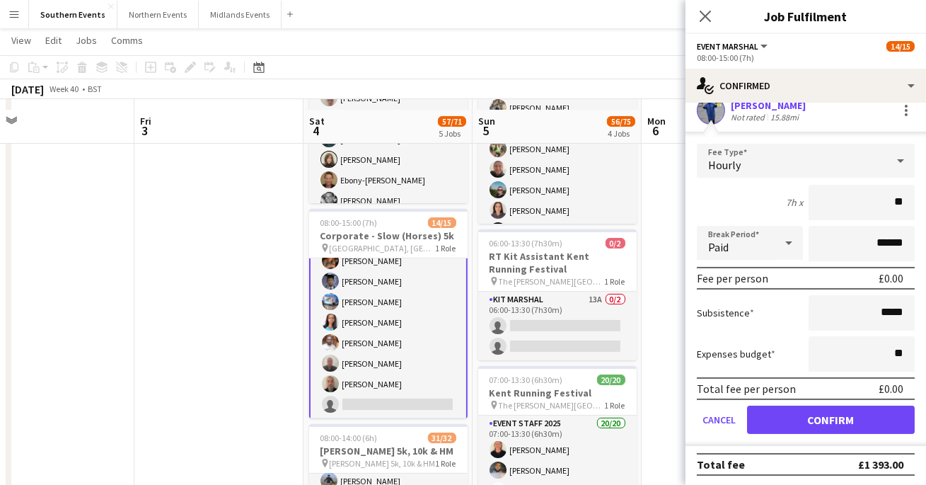
scroll to position [342, 0]
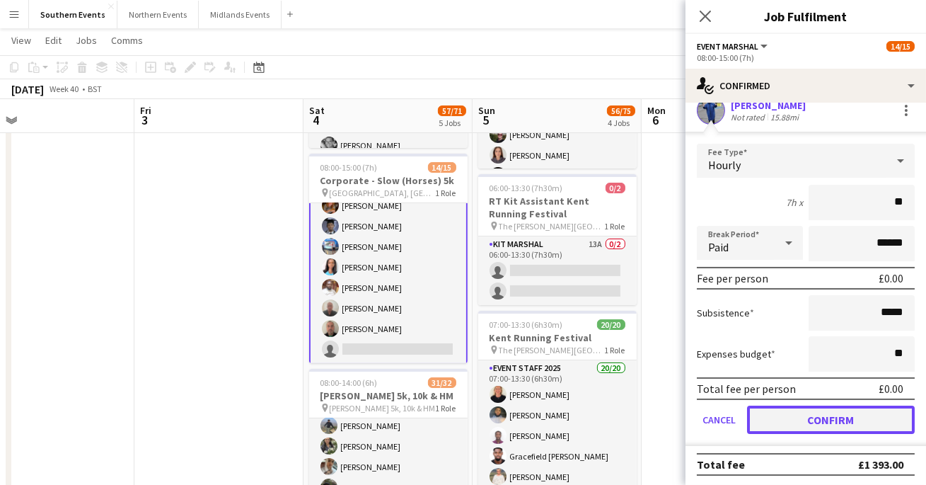
click at [787, 417] on button "Confirm" at bounding box center [831, 419] width 168 height 28
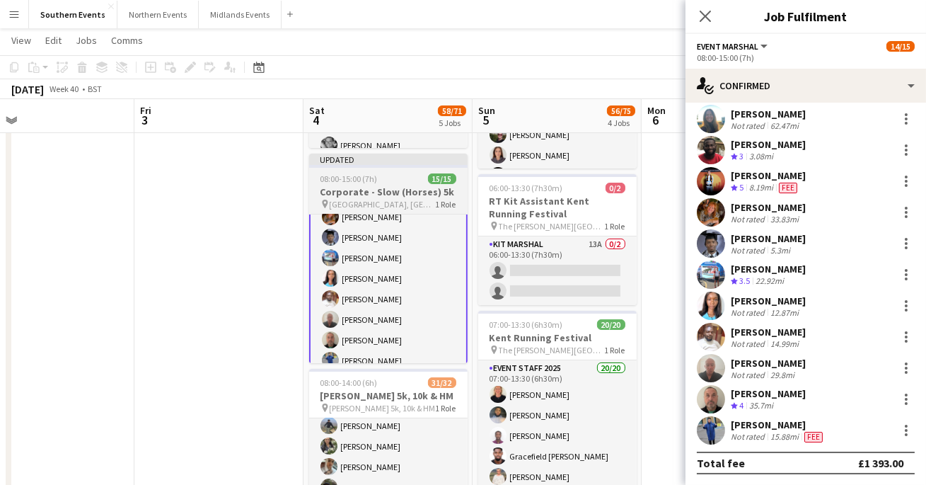
click at [428, 193] on h3 "Corporate - Slow (Horses) 5k" at bounding box center [388, 191] width 158 height 13
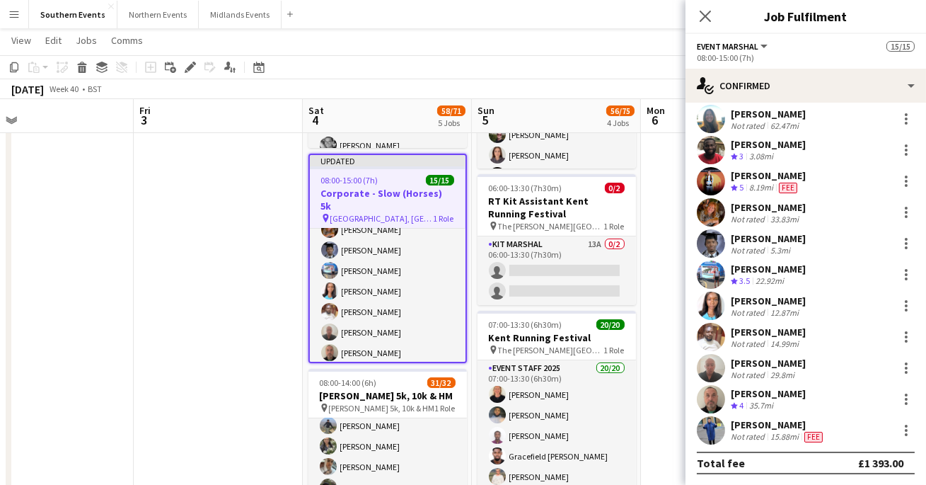
scroll to position [175, 0]
click at [708, 11] on icon "Close pop-in" at bounding box center [704, 15] width 13 height 13
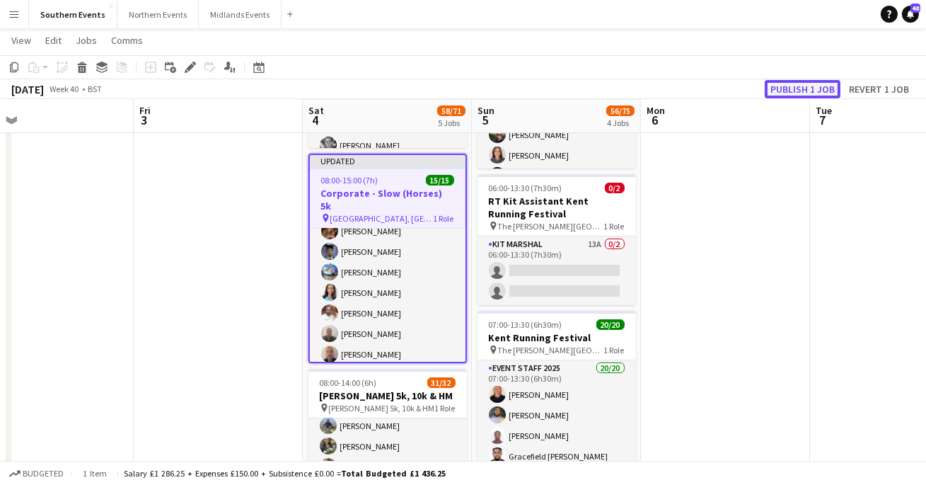
click at [809, 91] on button "Publish 1 job" at bounding box center [803, 89] width 76 height 18
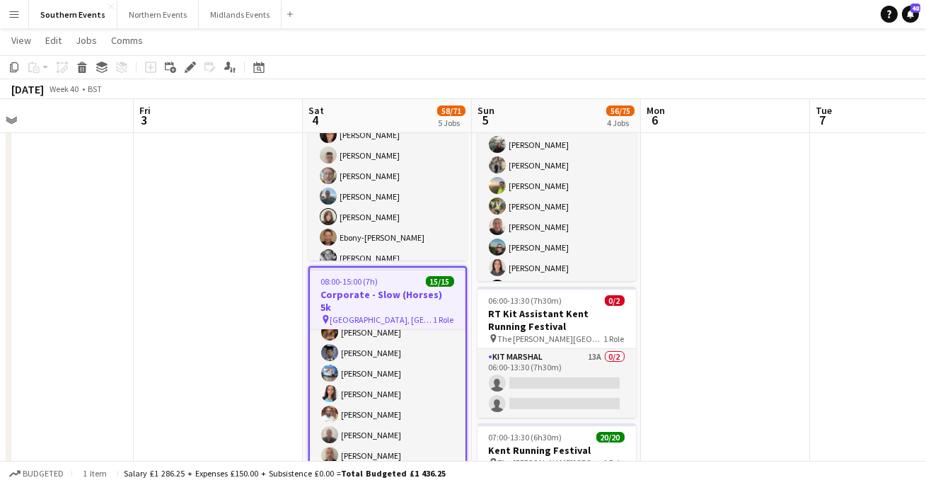
scroll to position [227, 0]
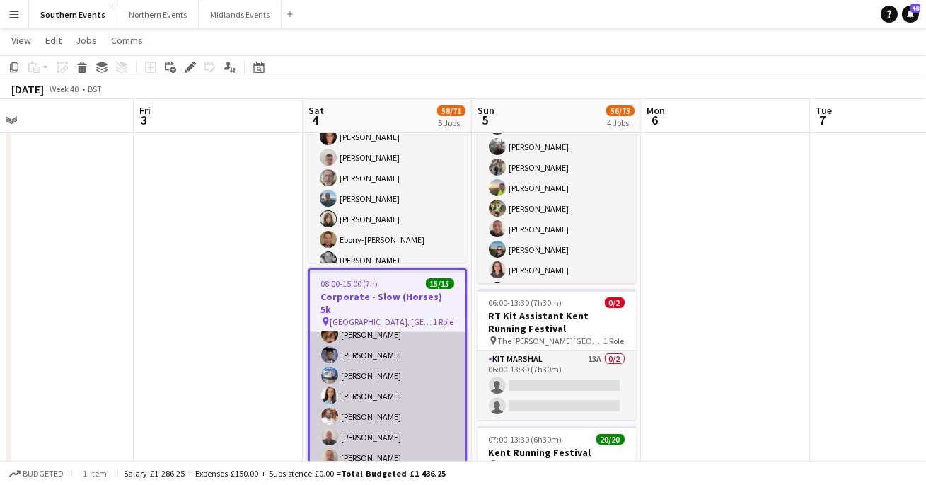
click at [351, 318] on app-card-role "Event Marshal 15/15 08:00-15:00 (7h) [PERSON_NAME] [PERSON_NAME] [PERSON_NAME] …" at bounding box center [388, 323] width 156 height 335
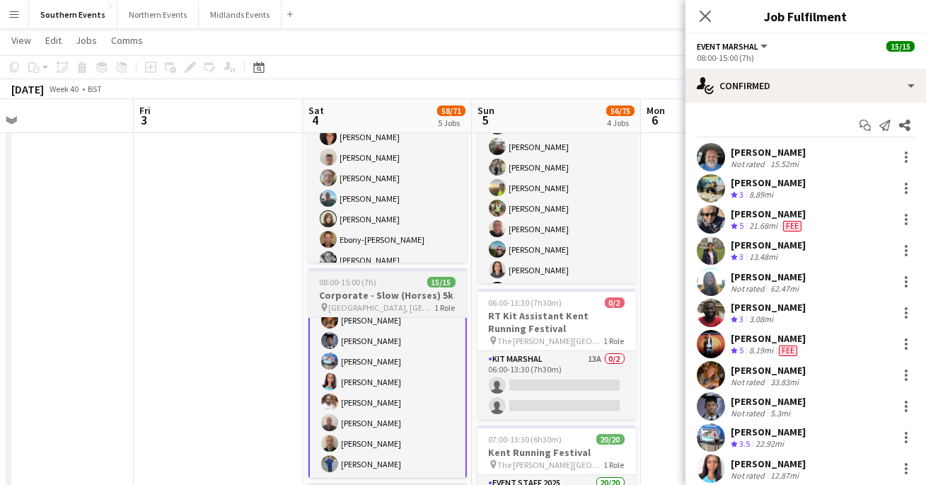
click at [361, 304] on span "[GEOGRAPHIC_DATA], [GEOGRAPHIC_DATA]" at bounding box center [382, 307] width 106 height 11
